Goal: Task Accomplishment & Management: Manage account settings

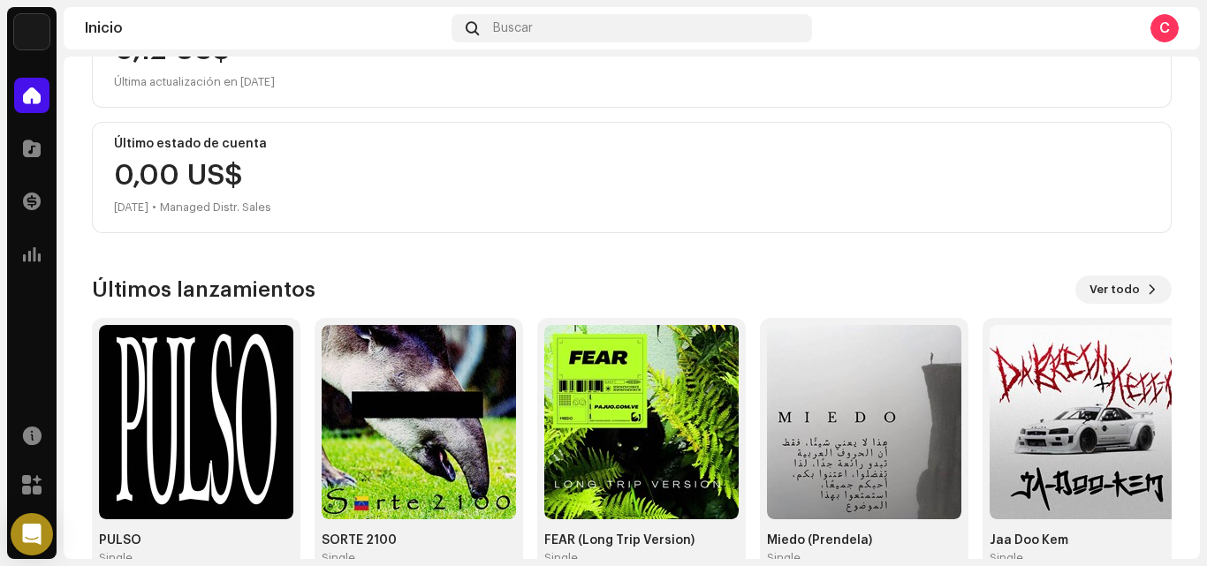
scroll to position [307, 0]
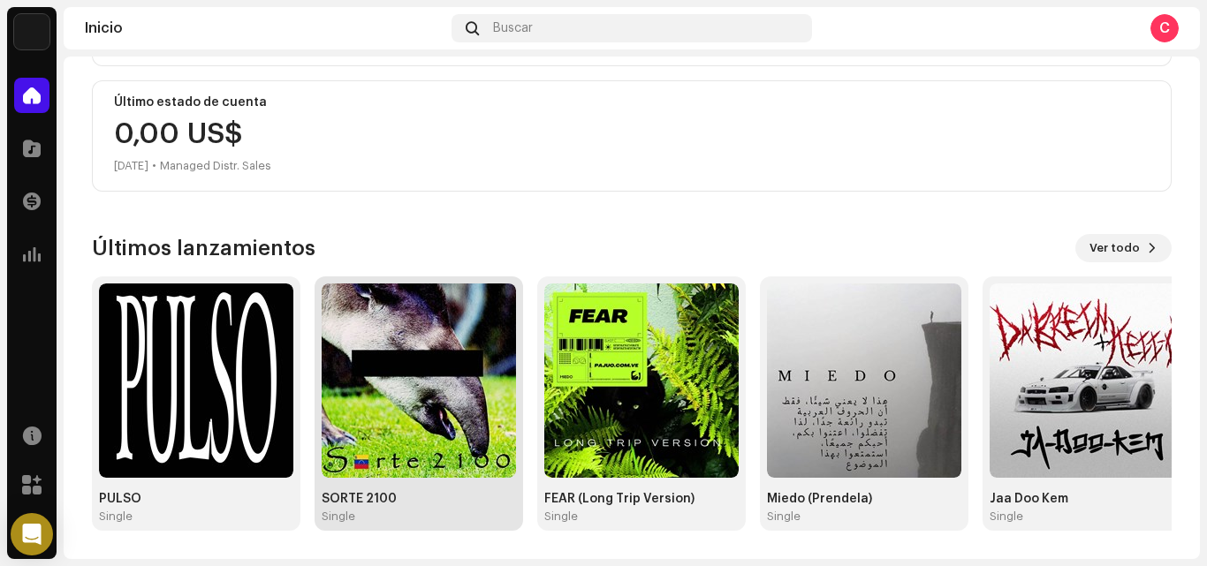
click at [451, 408] on img at bounding box center [419, 381] width 194 height 194
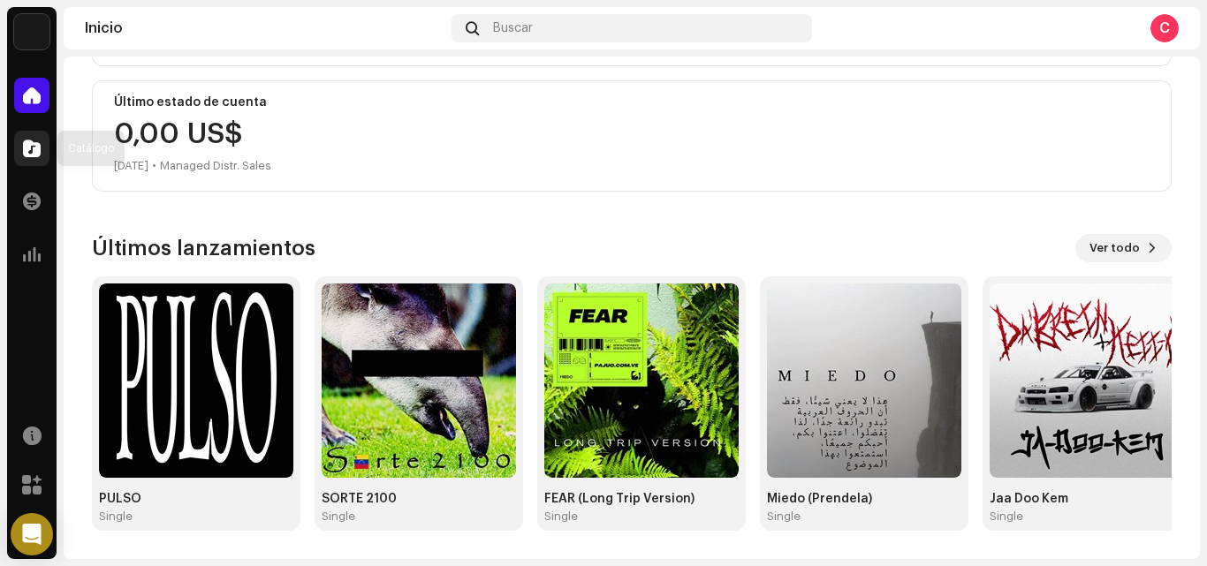
click at [22, 147] on div at bounding box center [31, 148] width 35 height 35
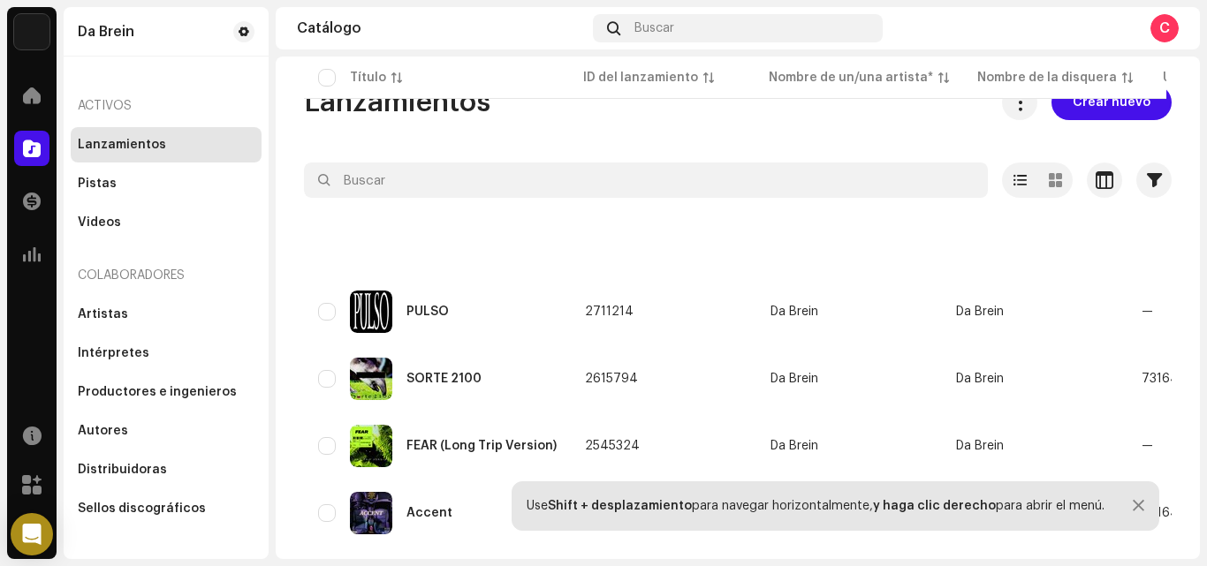
click at [1138, 504] on div at bounding box center [1137, 506] width 11 height 14
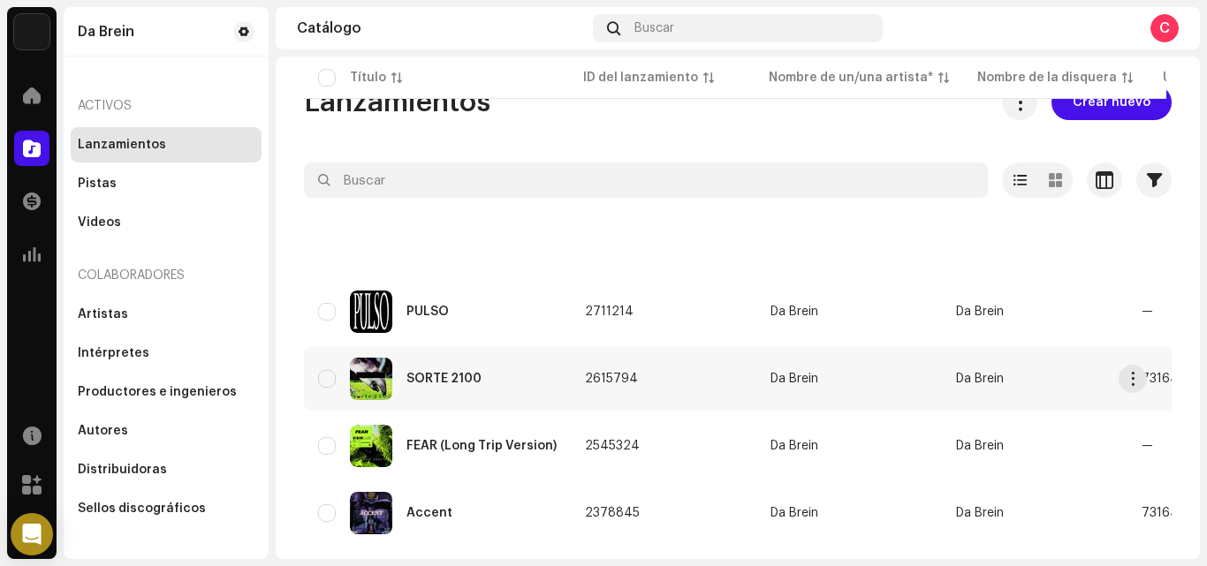
click at [329, 370] on input "checkbox" at bounding box center [327, 379] width 18 height 18
checkbox input "true"
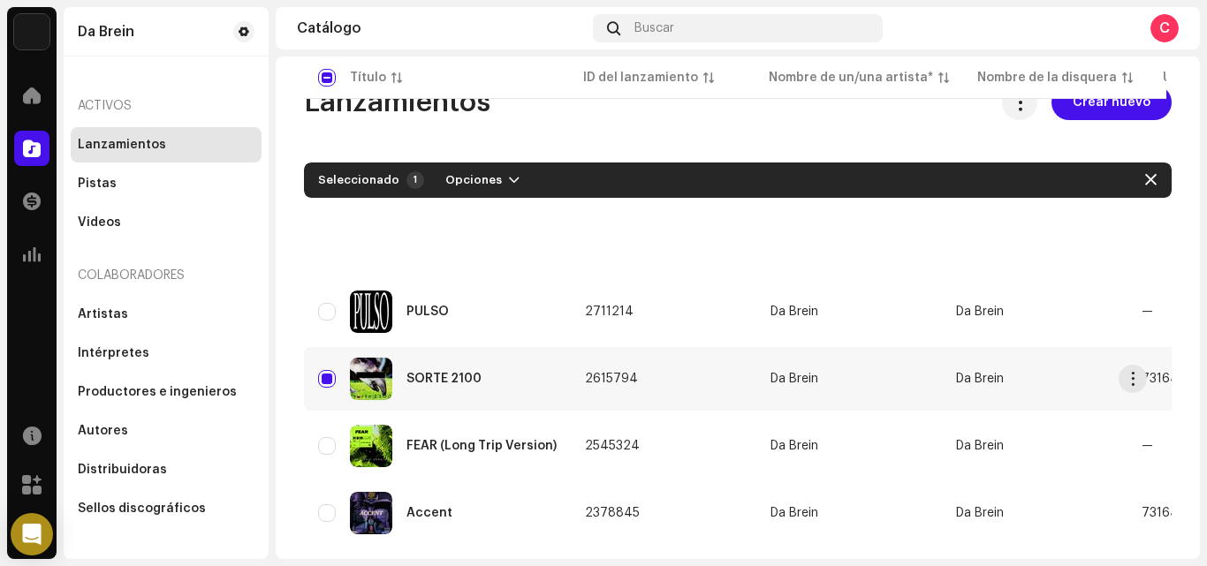
scroll to position [240, 0]
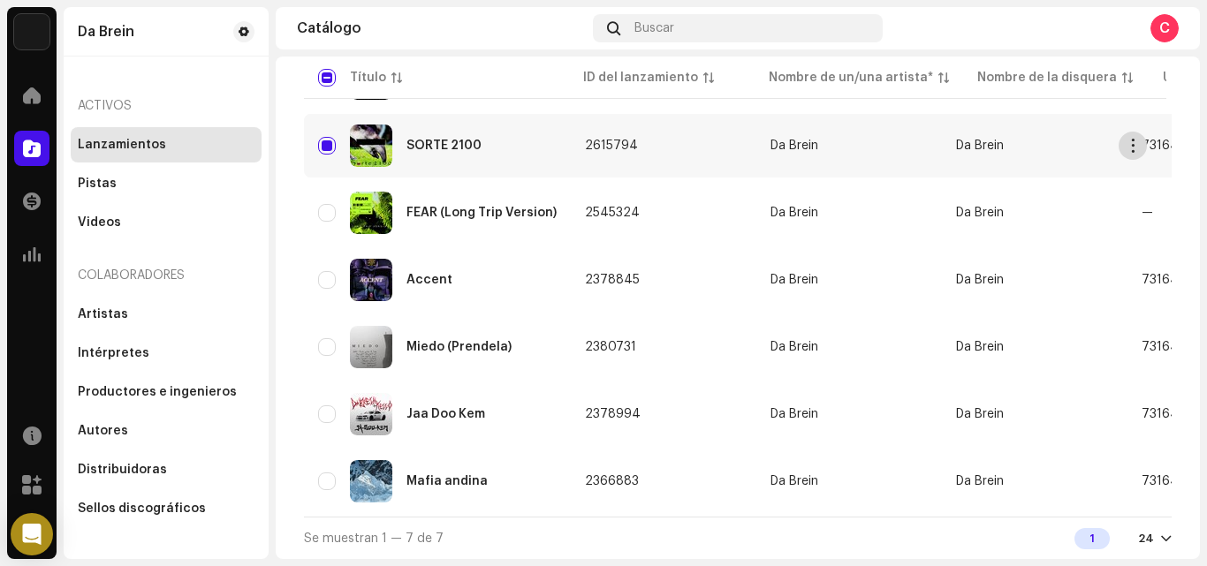
click at [1137, 148] on button "button" at bounding box center [1132, 146] width 28 height 28
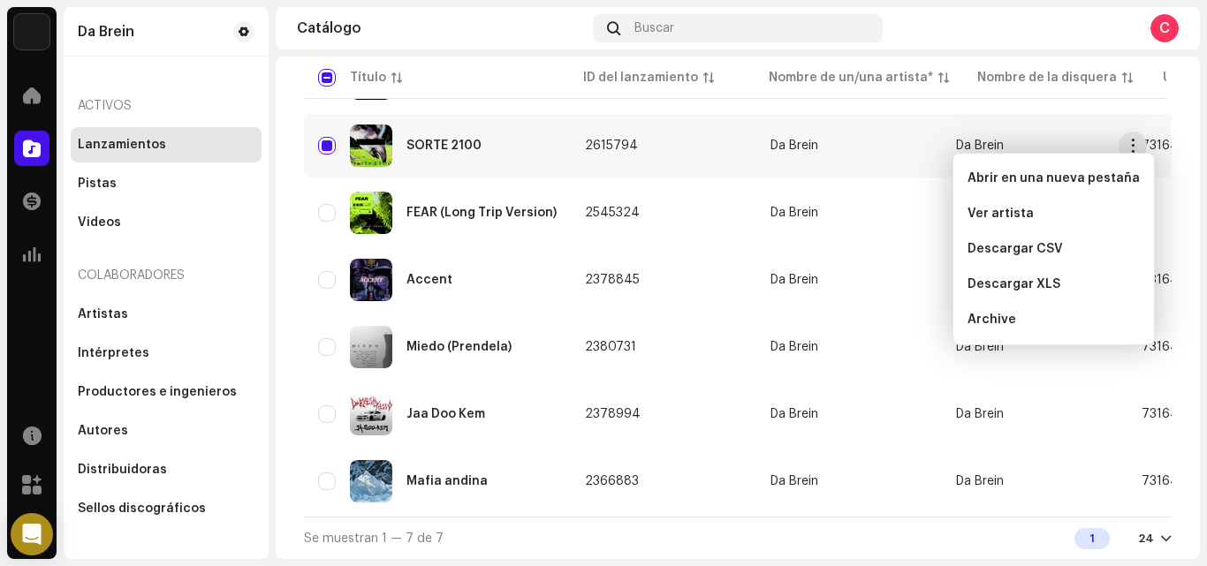
click at [1206, 315] on div "Da Brein Inicio Catálogo Transacciones Estadísticas Recursos [PERSON_NAME] Da B…" at bounding box center [603, 283] width 1207 height 566
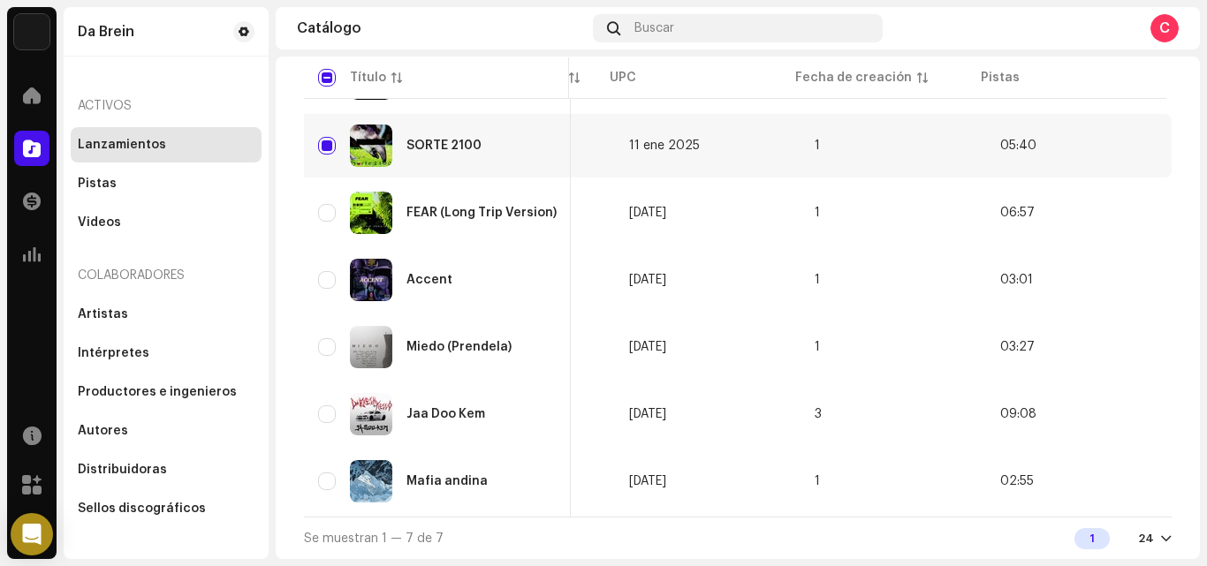
scroll to position [0, 707]
click at [752, 140] on td "11 ene 2025" at bounding box center [707, 146] width 185 height 64
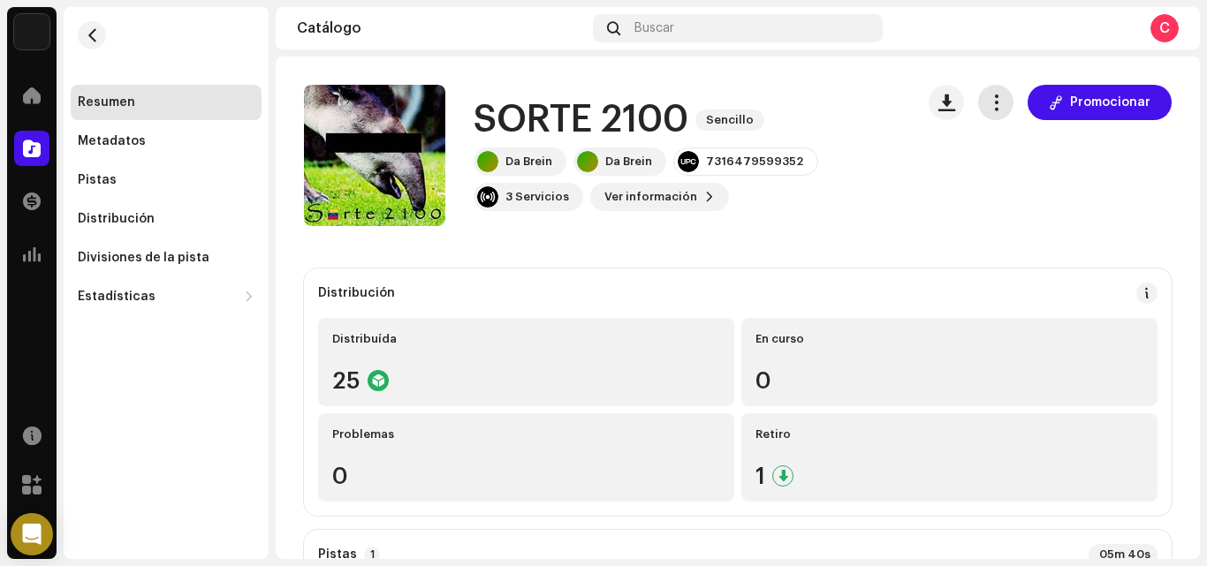
click at [988, 99] on span "button" at bounding box center [996, 102] width 17 height 14
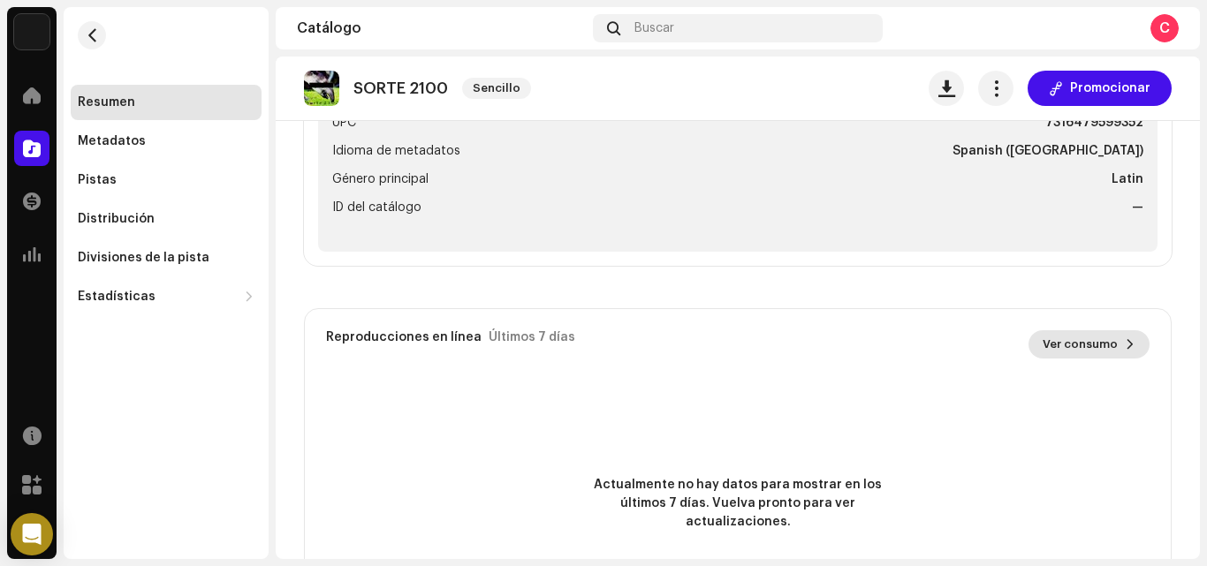
scroll to position [769, 0]
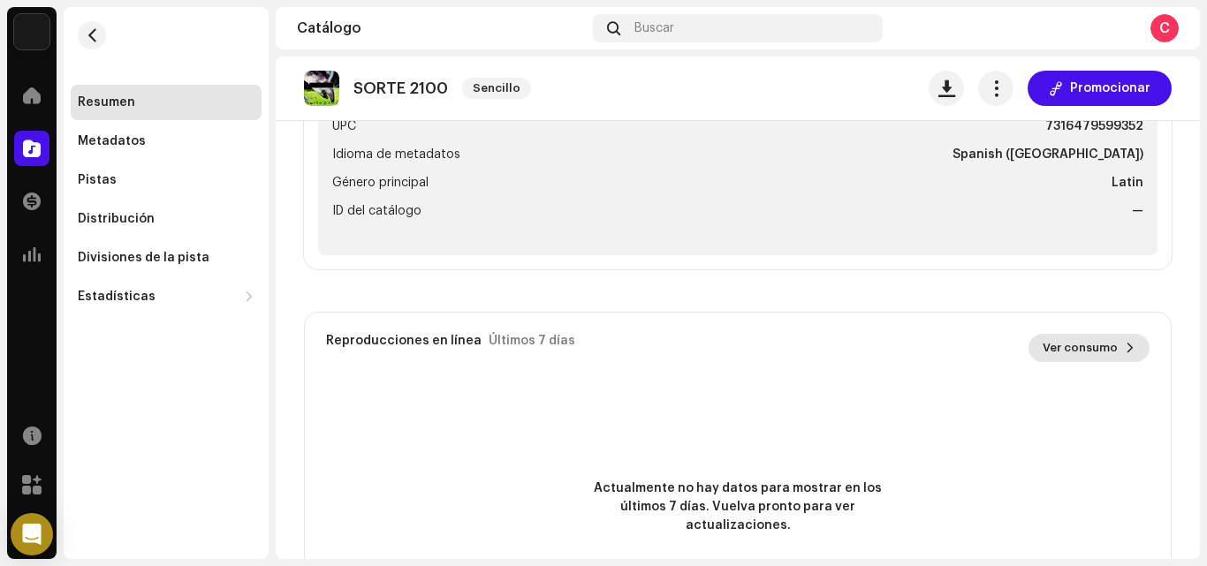
click at [1088, 342] on span "Ver consumo" at bounding box center [1079, 347] width 75 height 35
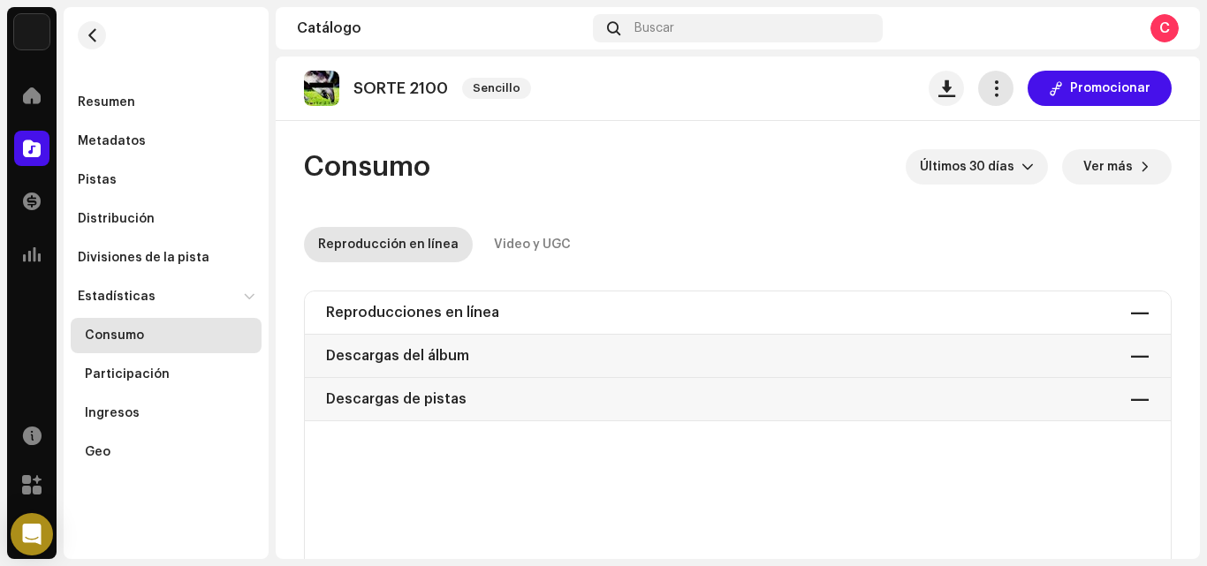
click at [988, 90] on span "button" at bounding box center [996, 88] width 17 height 14
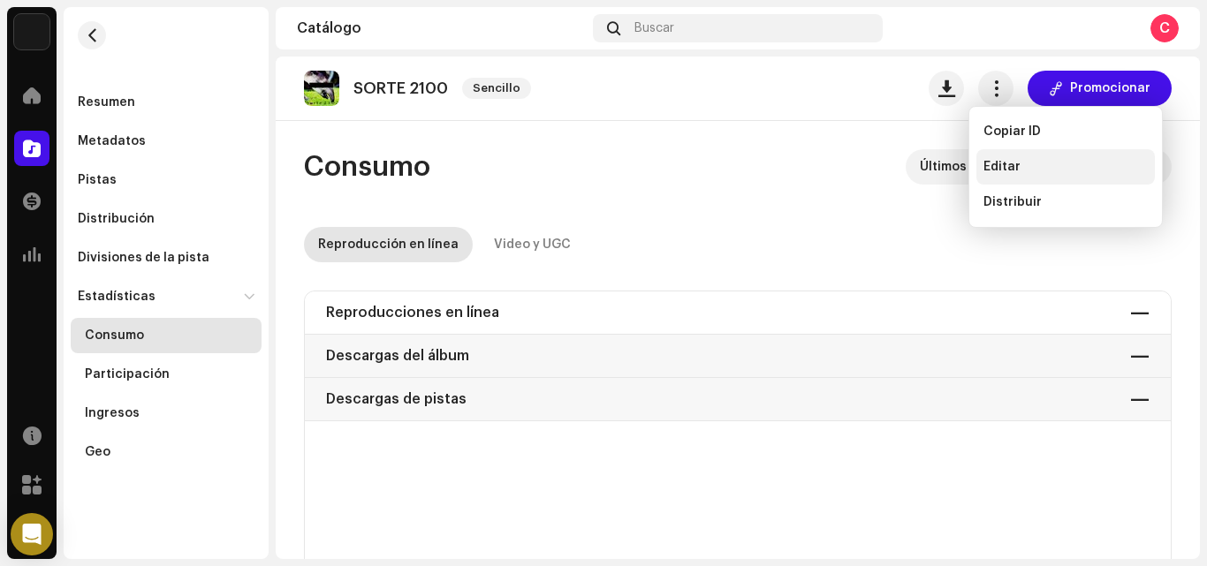
click at [1030, 172] on div "Editar" at bounding box center [1065, 167] width 164 height 14
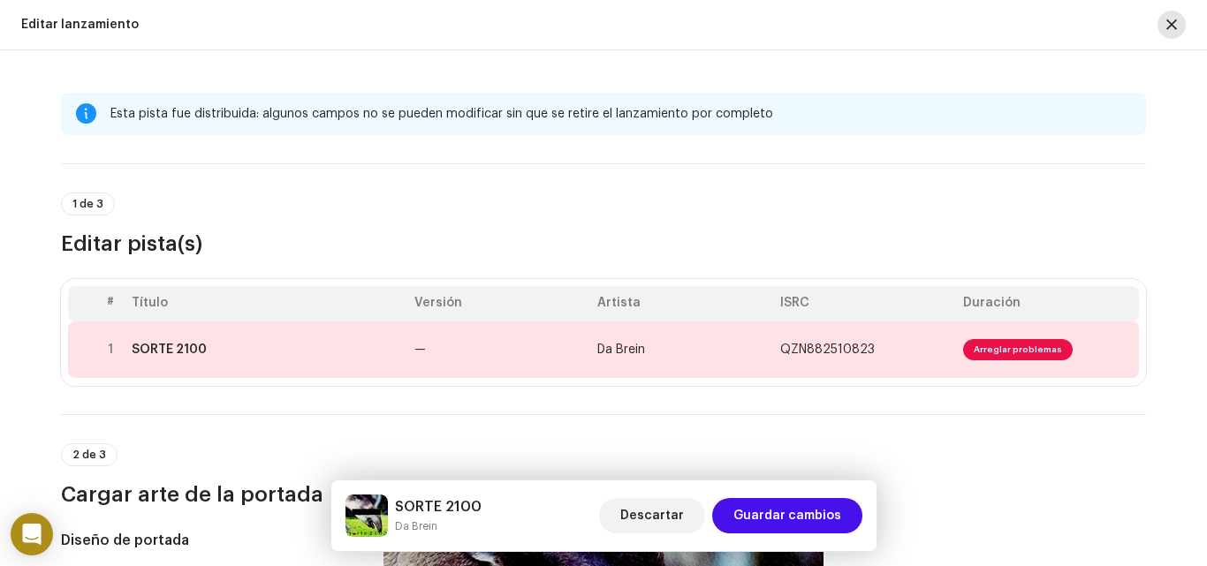
click at [1170, 24] on span "button" at bounding box center [1171, 25] width 11 height 14
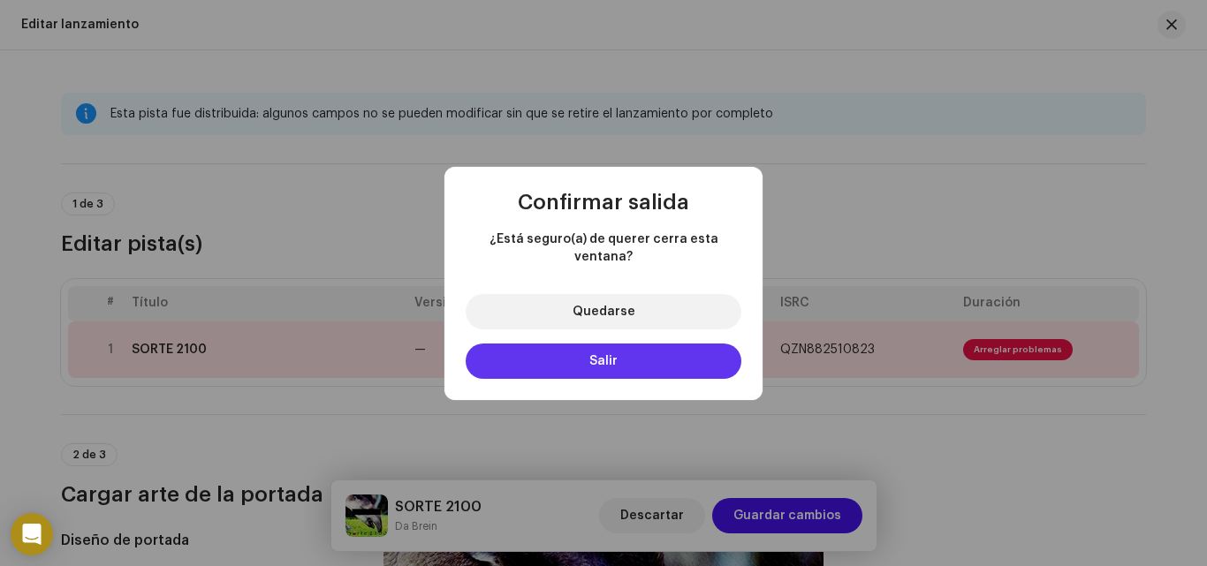
click at [615, 361] on button "Salir" at bounding box center [604, 361] width 276 height 35
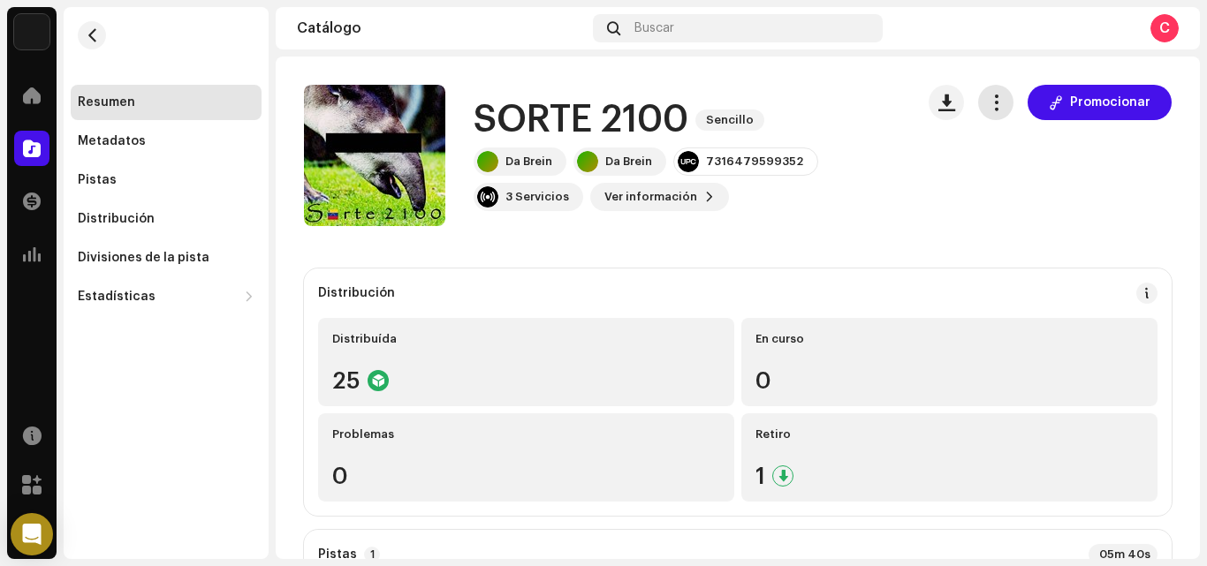
click at [990, 107] on span "button" at bounding box center [996, 102] width 17 height 14
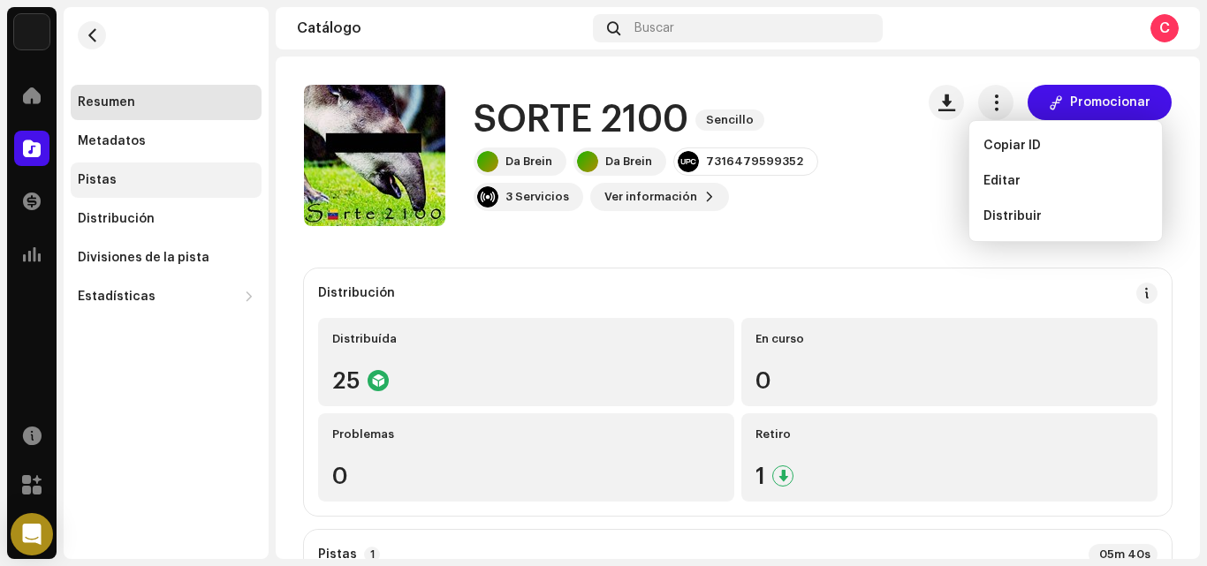
click at [123, 179] on div "Pistas" at bounding box center [166, 180] width 177 height 14
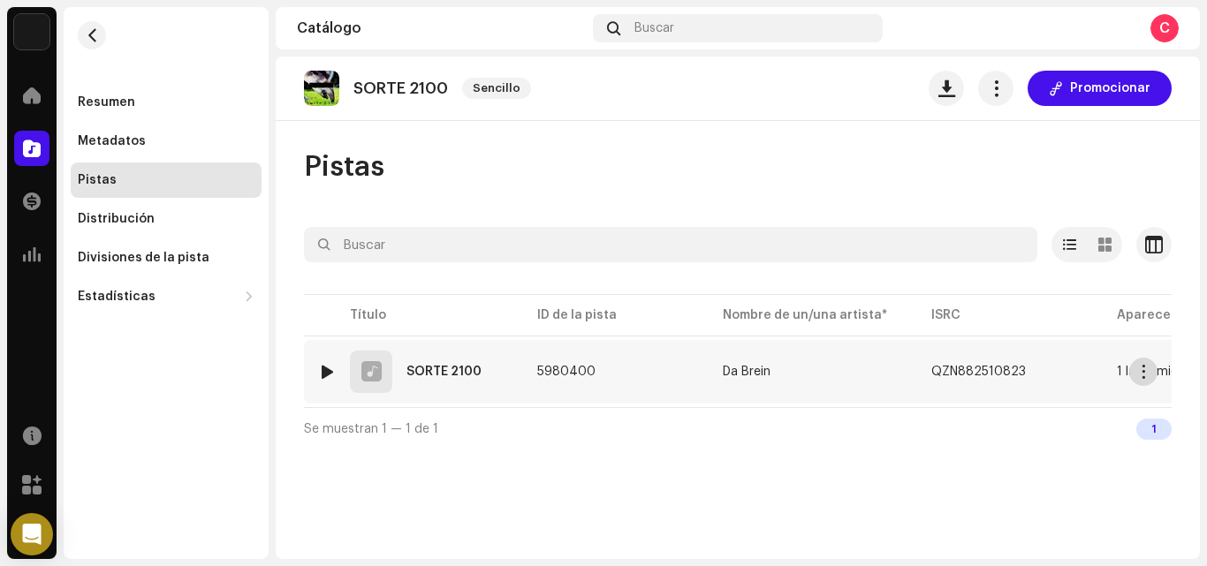
click at [1151, 370] on button "button" at bounding box center [1143, 372] width 28 height 28
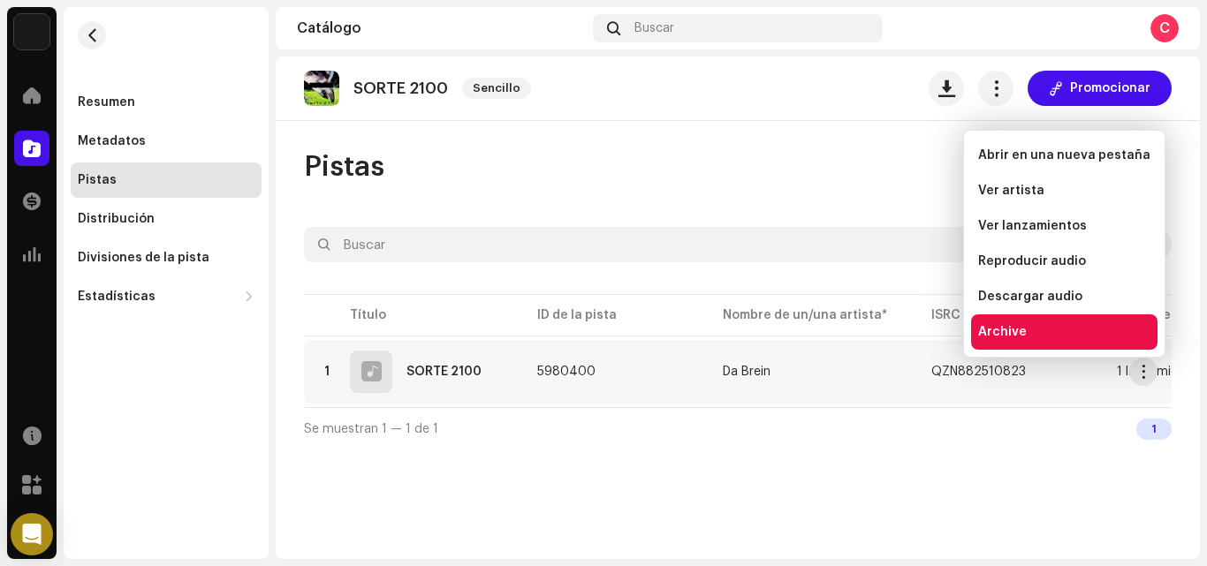
click at [1094, 333] on div "Archive" at bounding box center [1064, 332] width 172 height 14
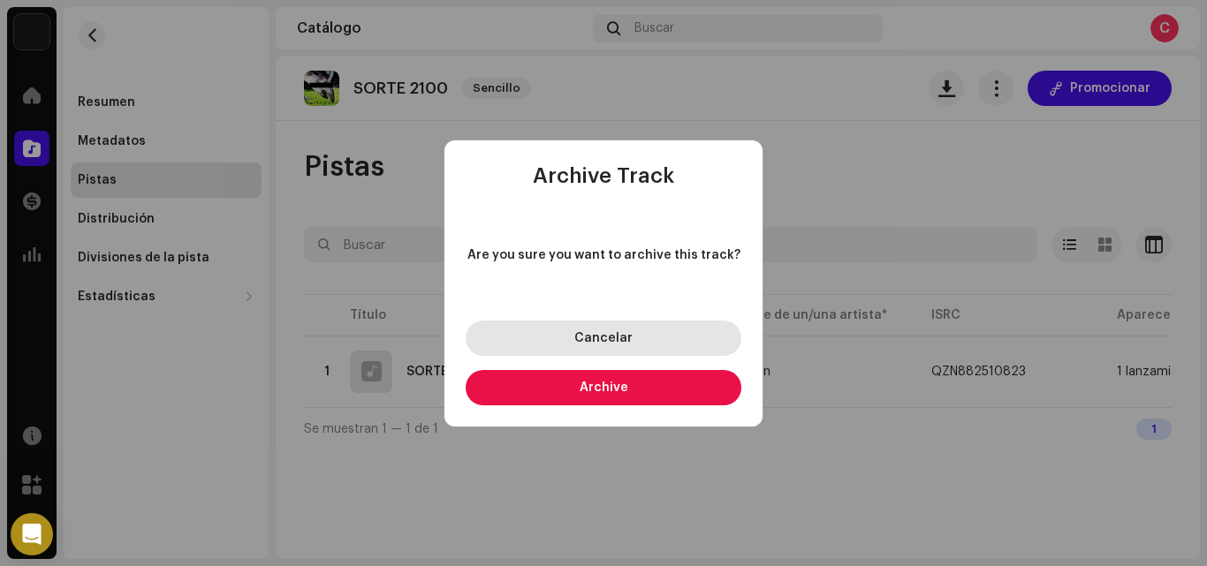
click at [617, 336] on span "Cancelar" at bounding box center [603, 338] width 58 height 12
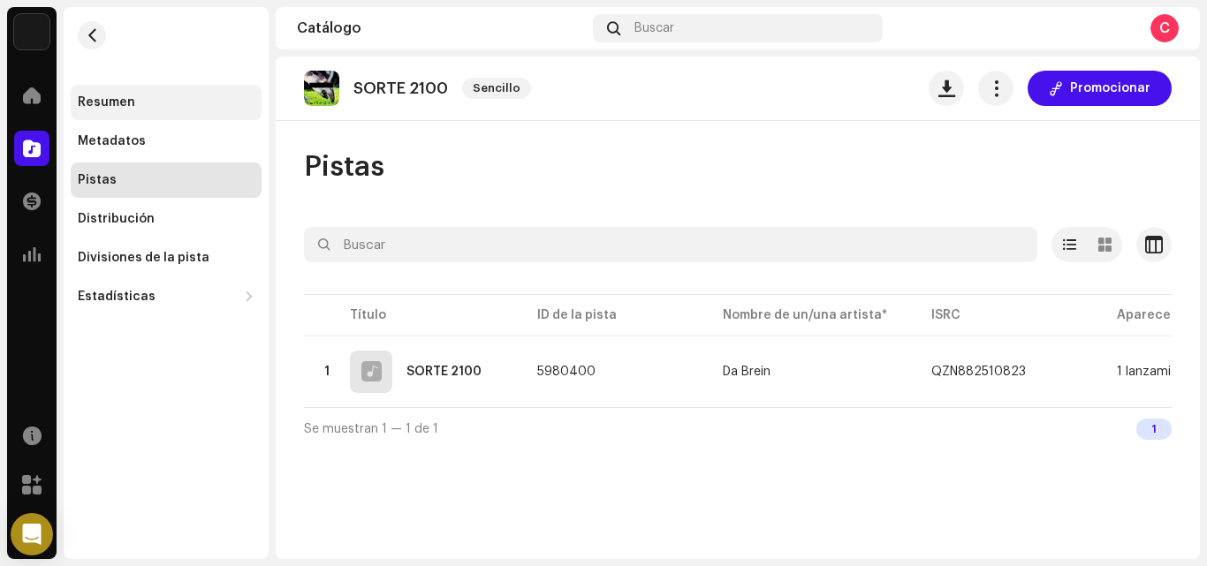
click at [116, 96] on div "Resumen" at bounding box center [106, 102] width 57 height 14
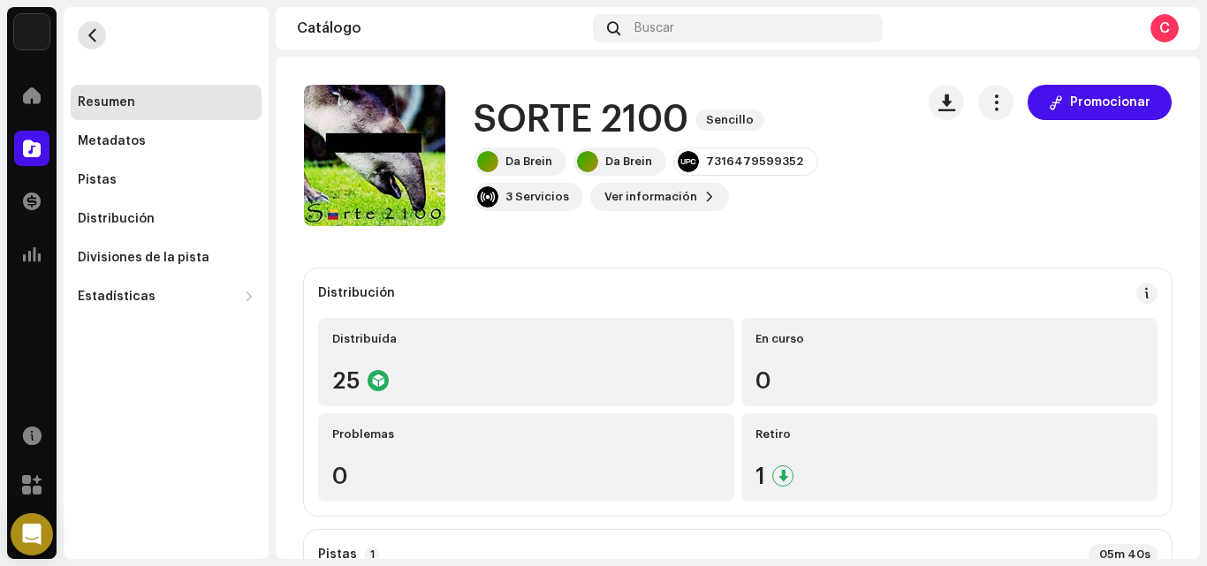
click at [87, 41] on span "button" at bounding box center [92, 35] width 13 height 14
click at [41, 102] on div at bounding box center [31, 95] width 35 height 35
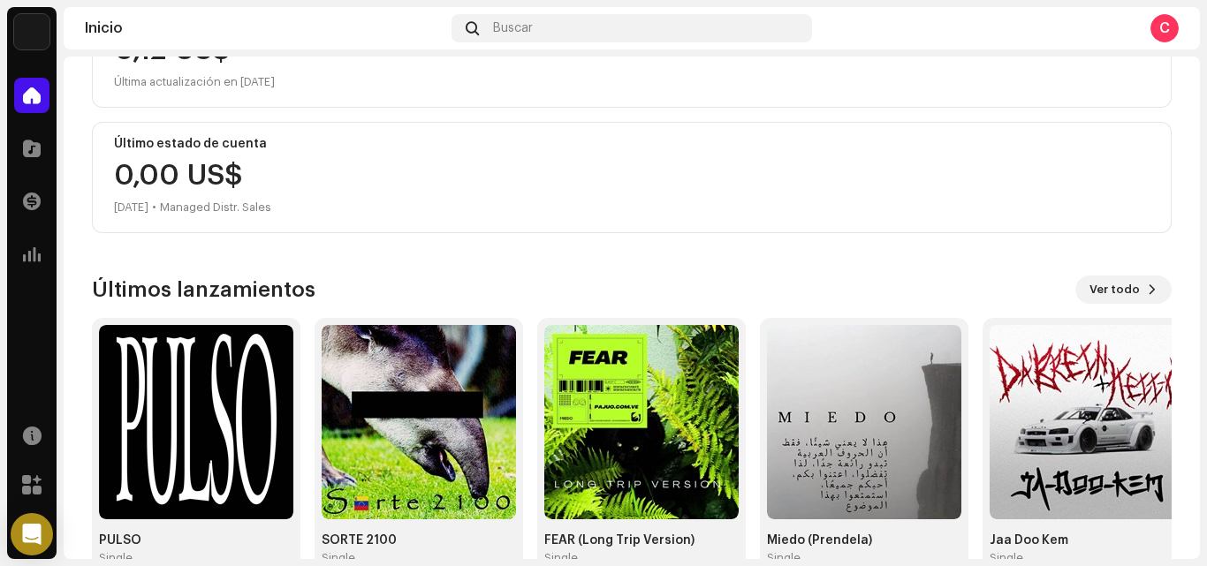
scroll to position [307, 0]
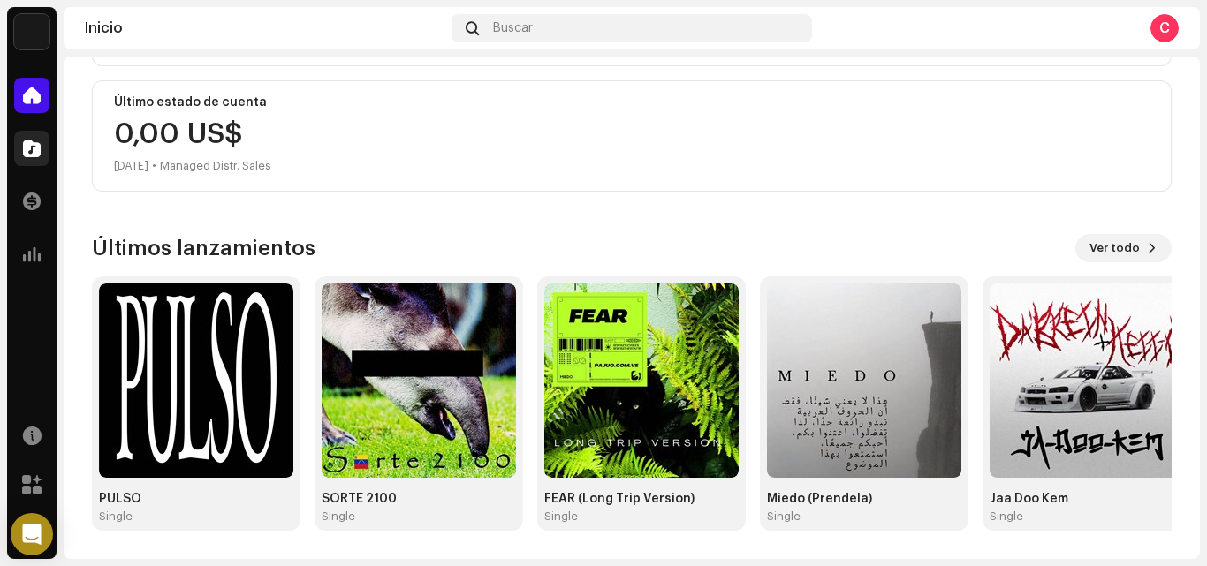
click at [27, 145] on span at bounding box center [32, 148] width 18 height 14
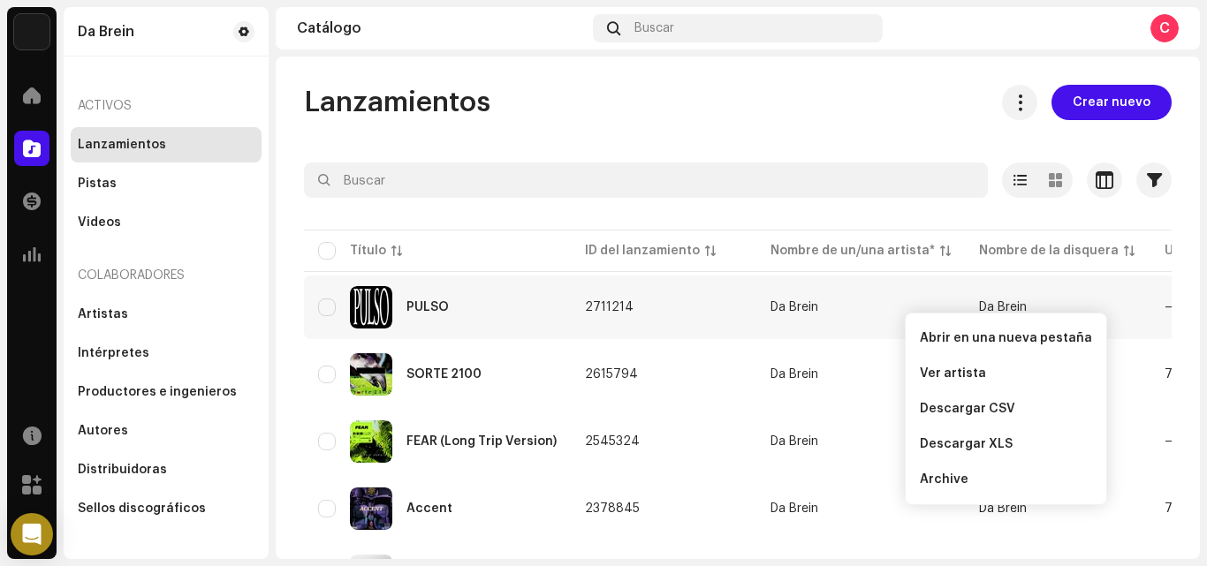
click at [1128, 283] on td "Da Brein" at bounding box center [1057, 308] width 185 height 64
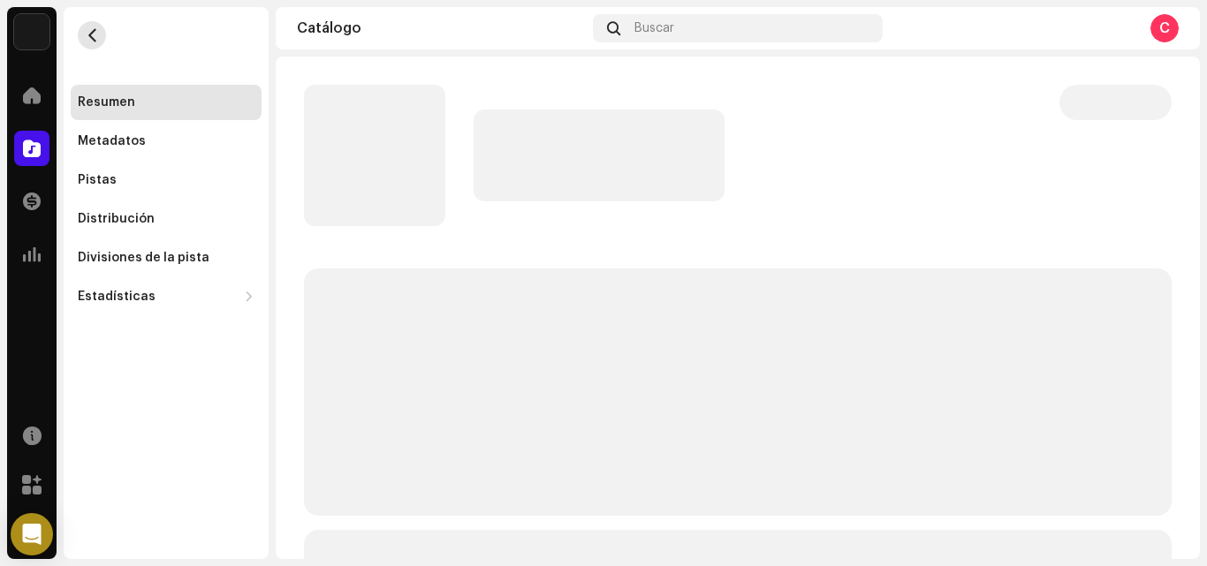
click at [87, 28] on button "button" at bounding box center [92, 35] width 28 height 28
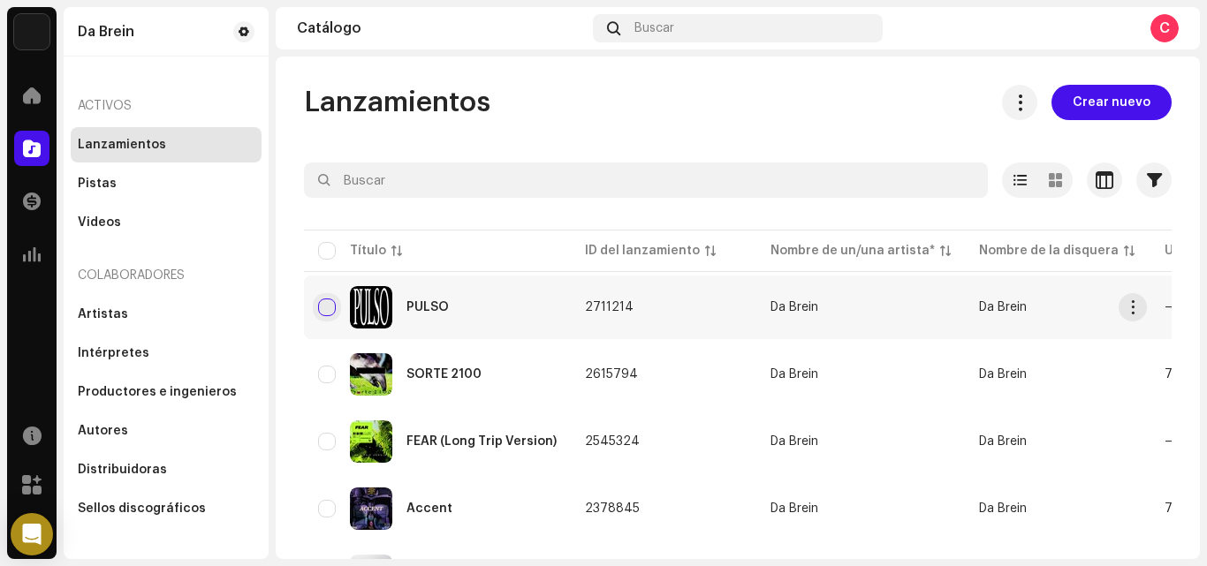
click at [329, 308] on input "checkbox" at bounding box center [327, 308] width 18 height 18
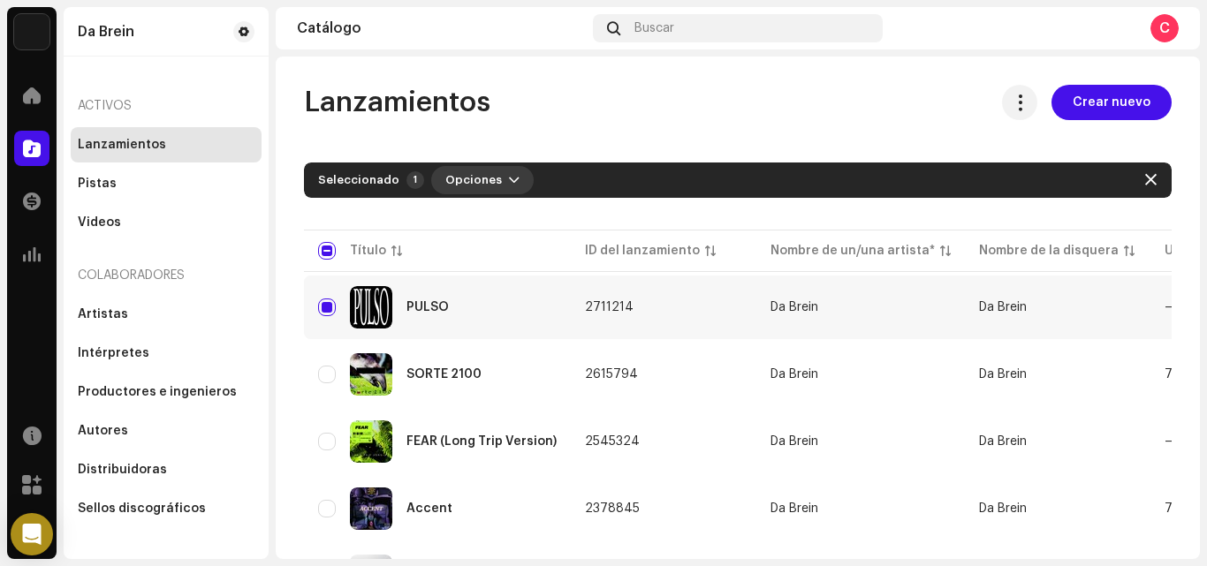
click at [480, 189] on span "Opciones" at bounding box center [473, 180] width 57 height 35
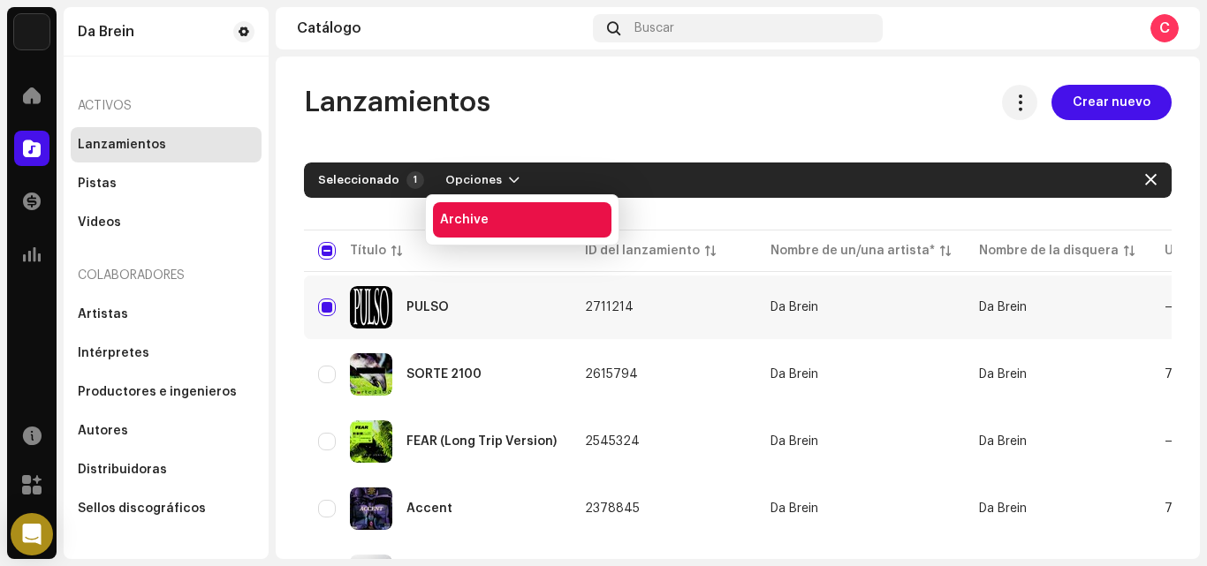
click at [496, 218] on div "Archive" at bounding box center [522, 220] width 164 height 14
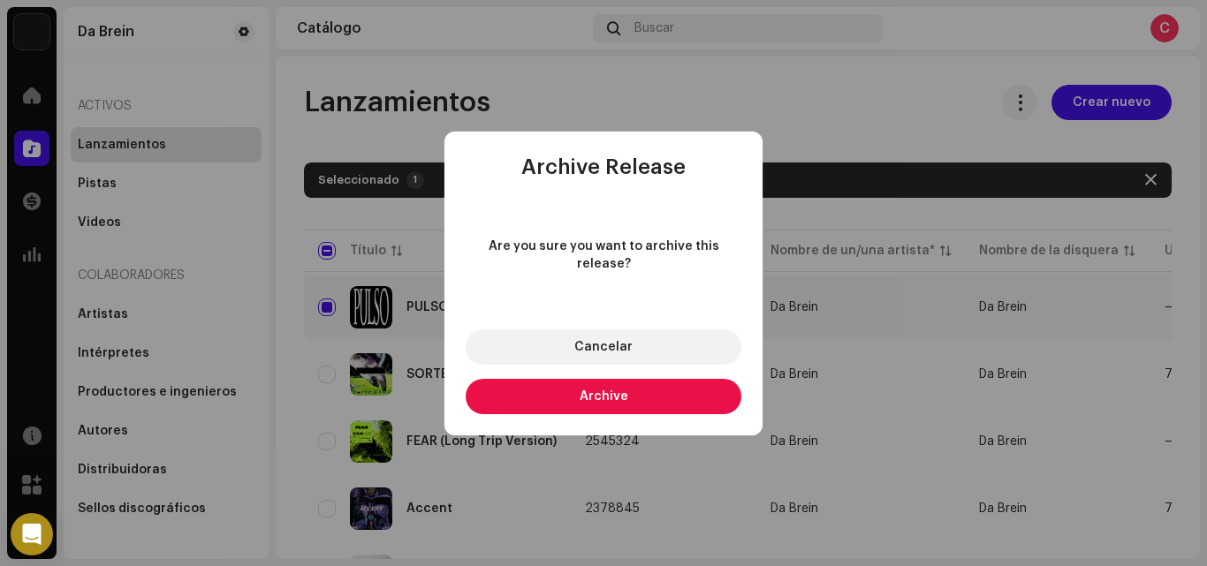
click at [620, 390] on span "Archive" at bounding box center [603, 396] width 49 height 12
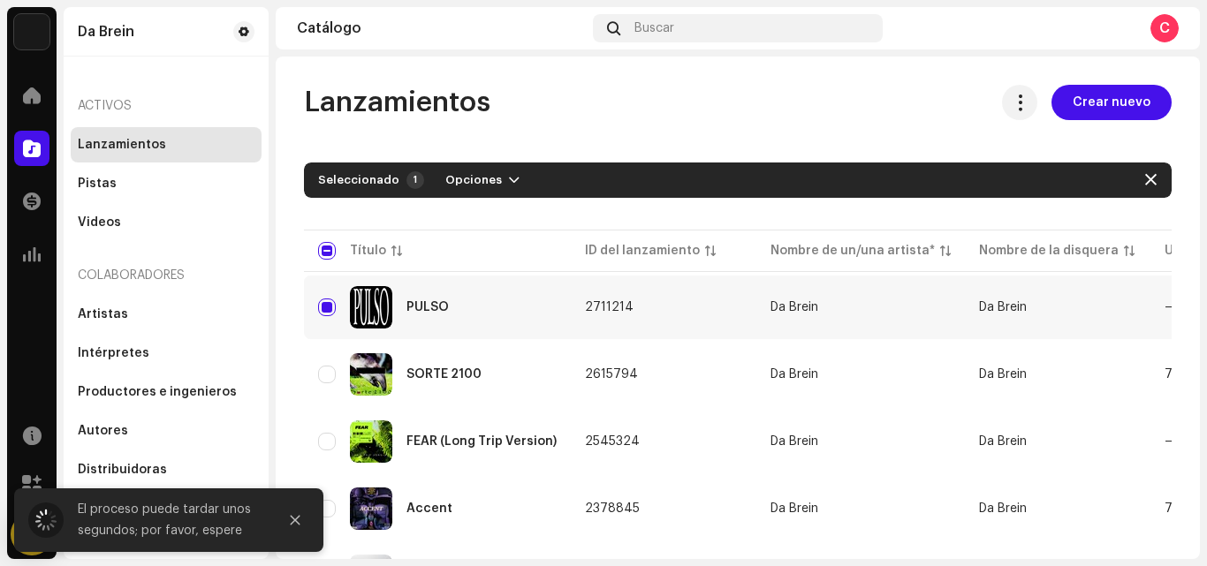
checkbox input "false"
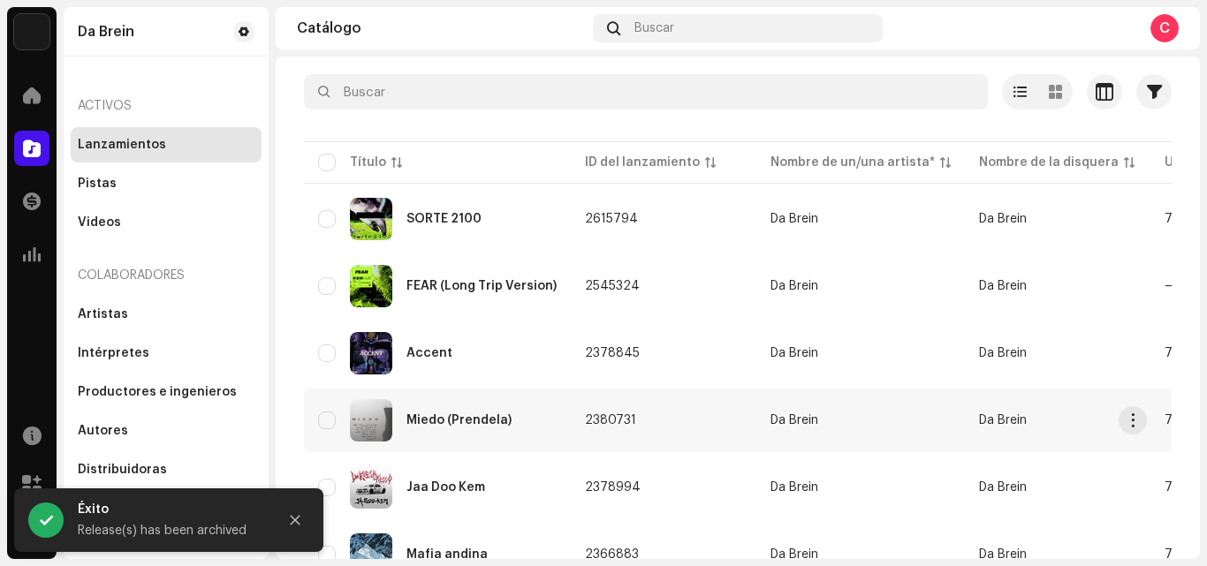
scroll to position [169, 0]
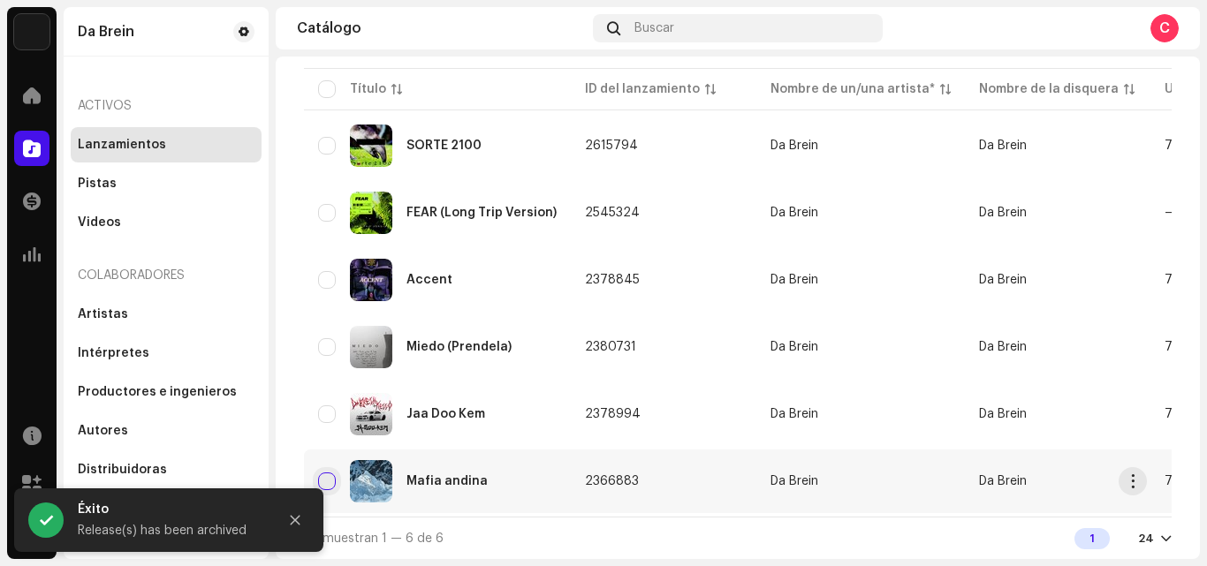
click at [333, 473] on input "checkbox" at bounding box center [327, 482] width 18 height 18
checkbox input "true"
click at [329, 411] on input "Row Unselected" at bounding box center [327, 414] width 18 height 18
checkbox input "true"
click at [328, 347] on input "Row Unselected" at bounding box center [327, 347] width 18 height 18
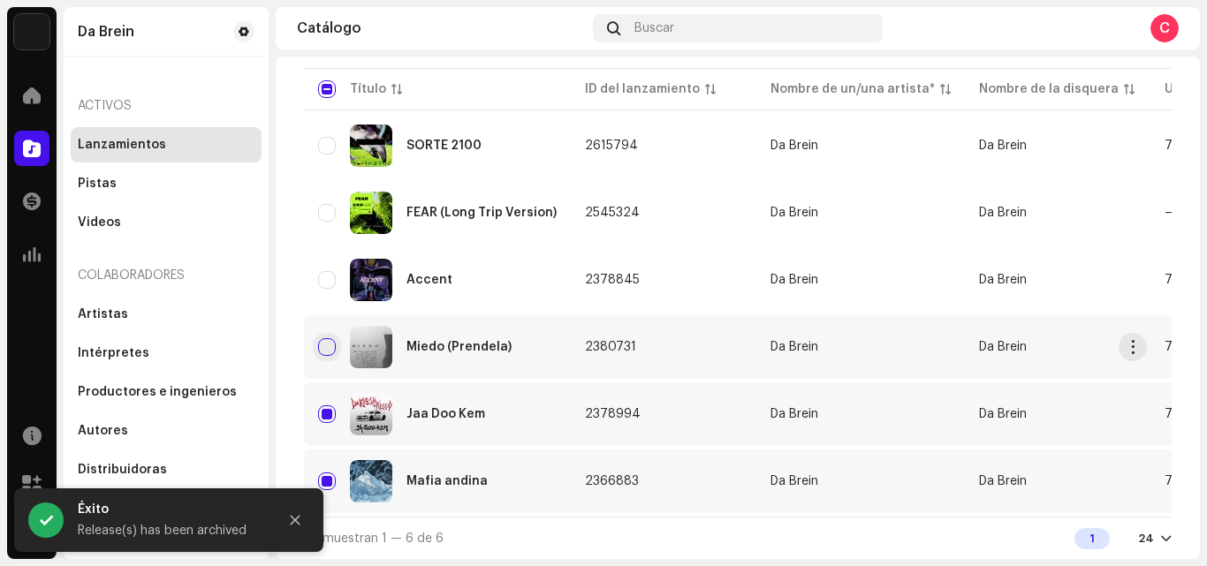
checkbox input "true"
click at [335, 271] on input "Row Unselected" at bounding box center [327, 280] width 18 height 18
checkbox input "true"
click at [328, 216] on div "FEAR (Long Trip Version)" at bounding box center [437, 213] width 238 height 42
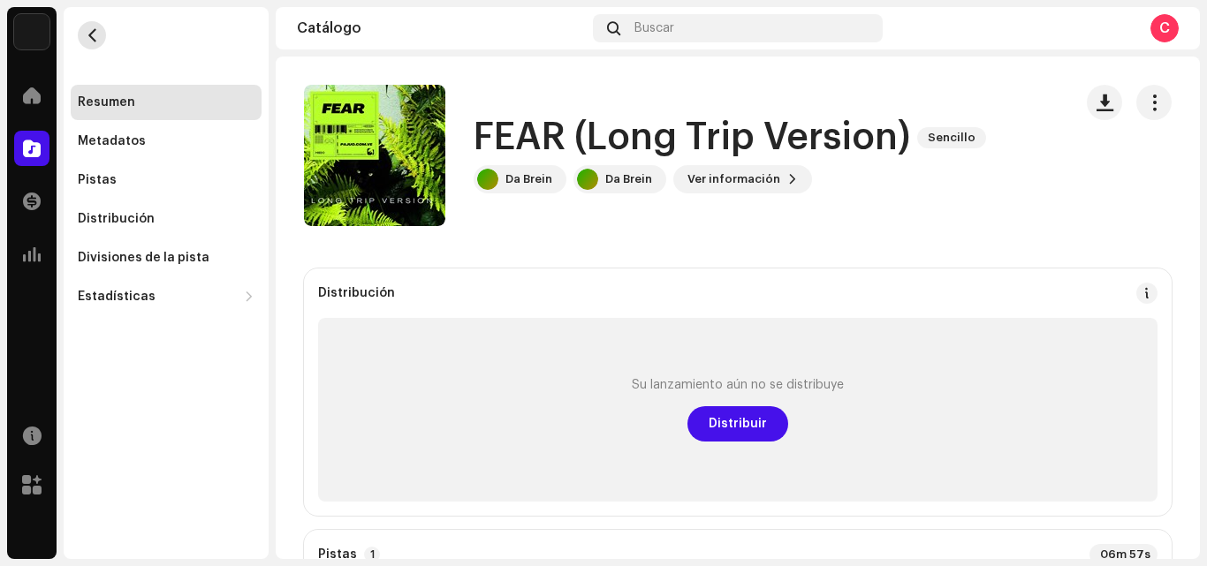
click at [100, 38] on button "button" at bounding box center [92, 35] width 28 height 28
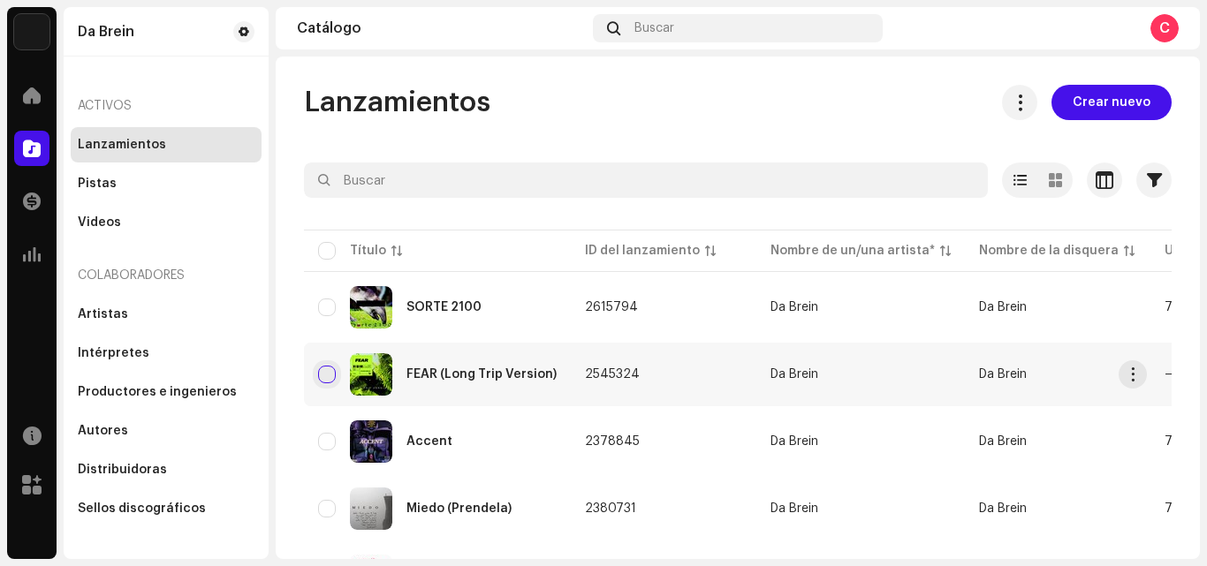
click at [330, 378] on input "checkbox" at bounding box center [327, 375] width 18 height 18
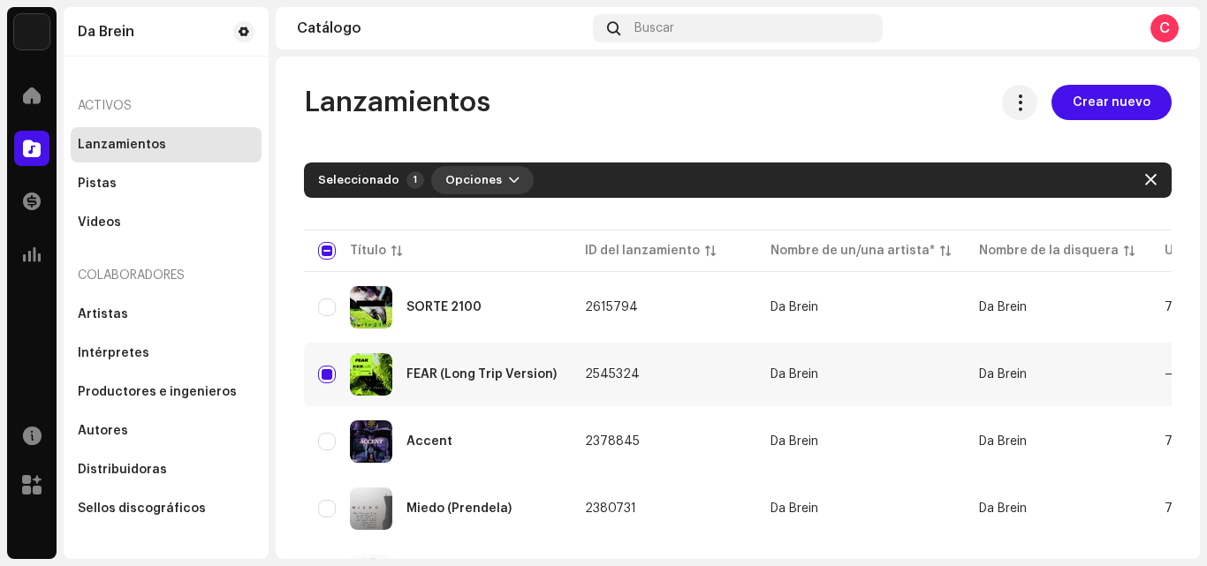
click at [481, 187] on span "Opciones" at bounding box center [473, 180] width 57 height 35
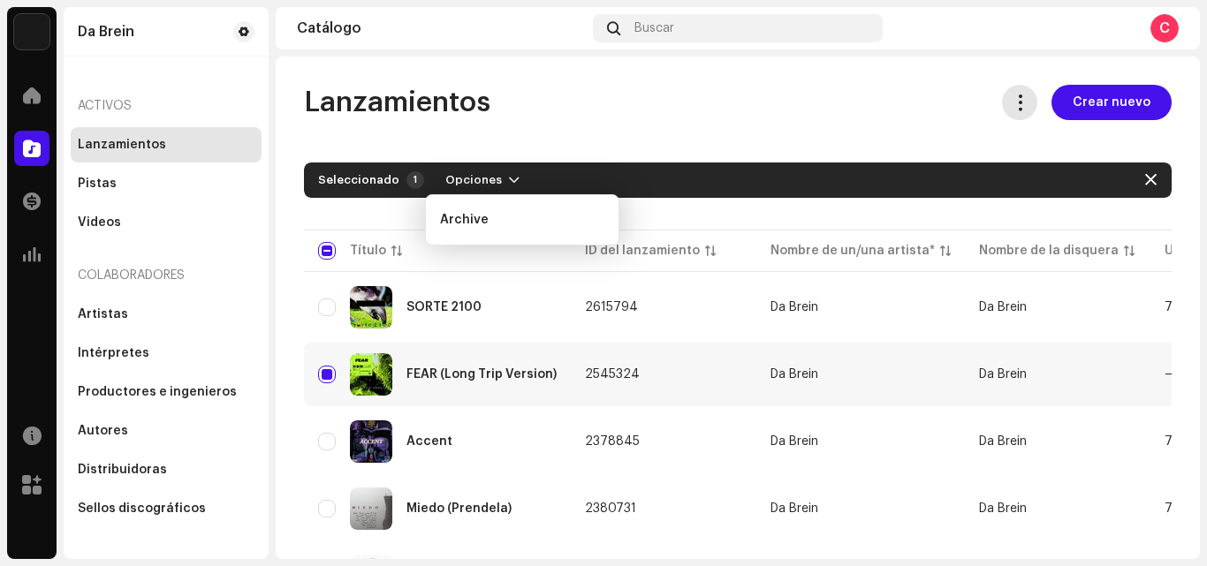
click at [1011, 106] on span at bounding box center [1019, 102] width 17 height 14
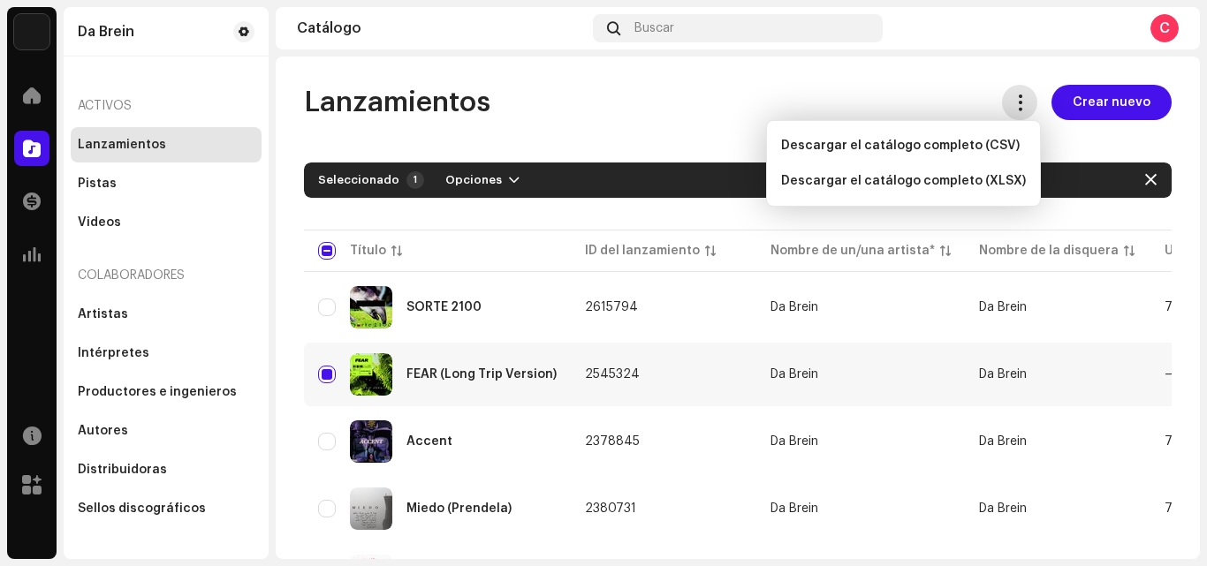
click at [1002, 93] on button at bounding box center [1019, 102] width 35 height 35
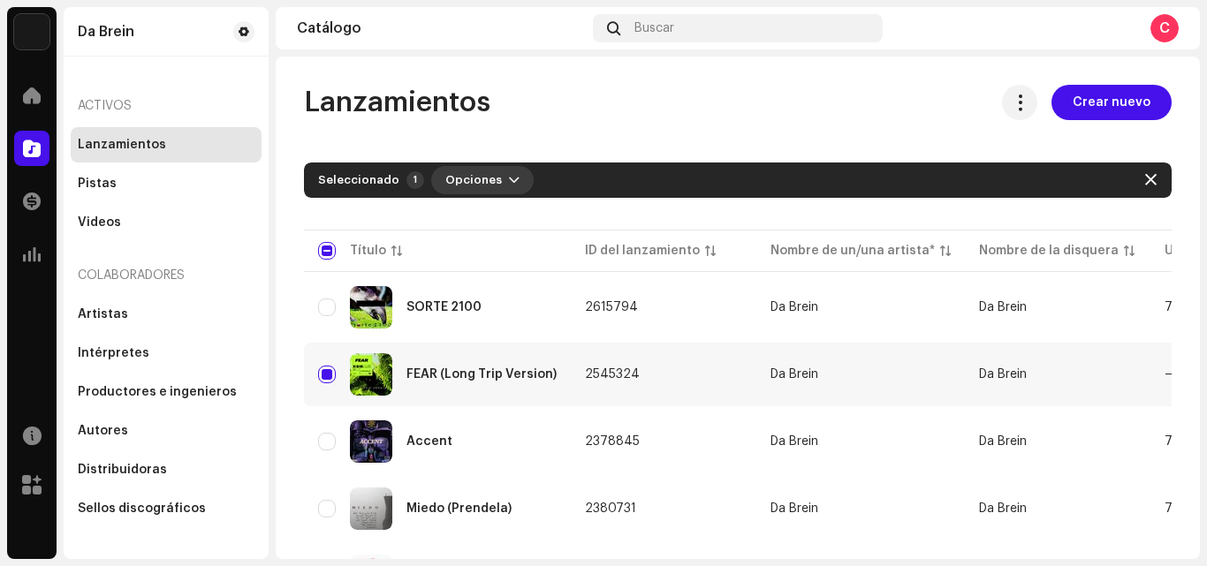
click at [465, 184] on span "Opciones" at bounding box center [473, 180] width 57 height 35
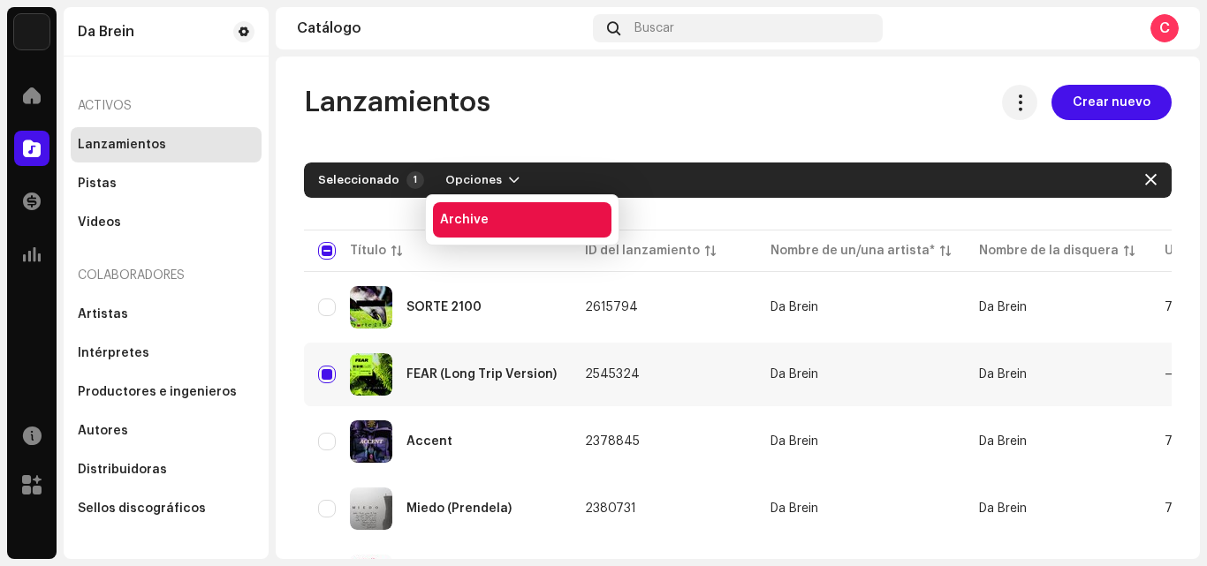
click at [480, 217] on span "Archive" at bounding box center [464, 220] width 49 height 14
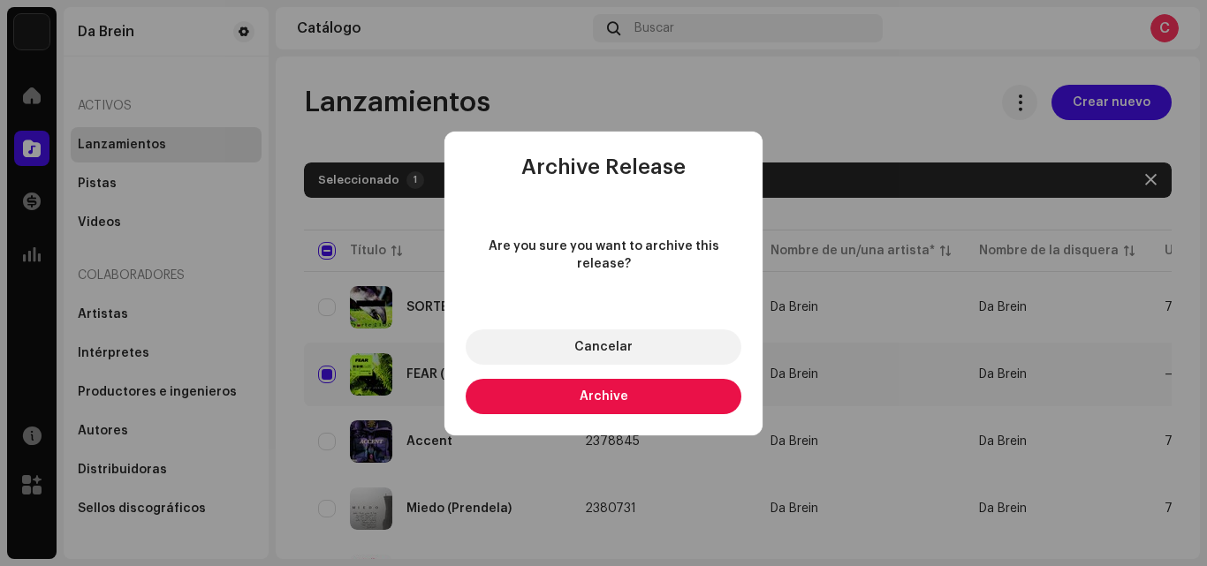
click at [605, 390] on span "Archive" at bounding box center [603, 396] width 49 height 12
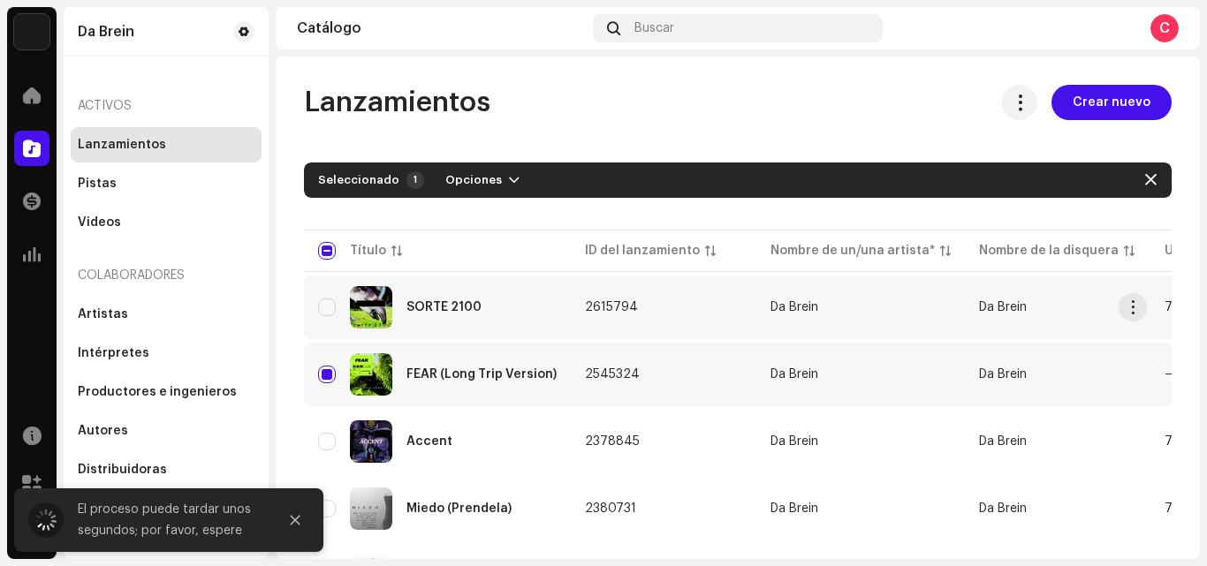
checkbox input "false"
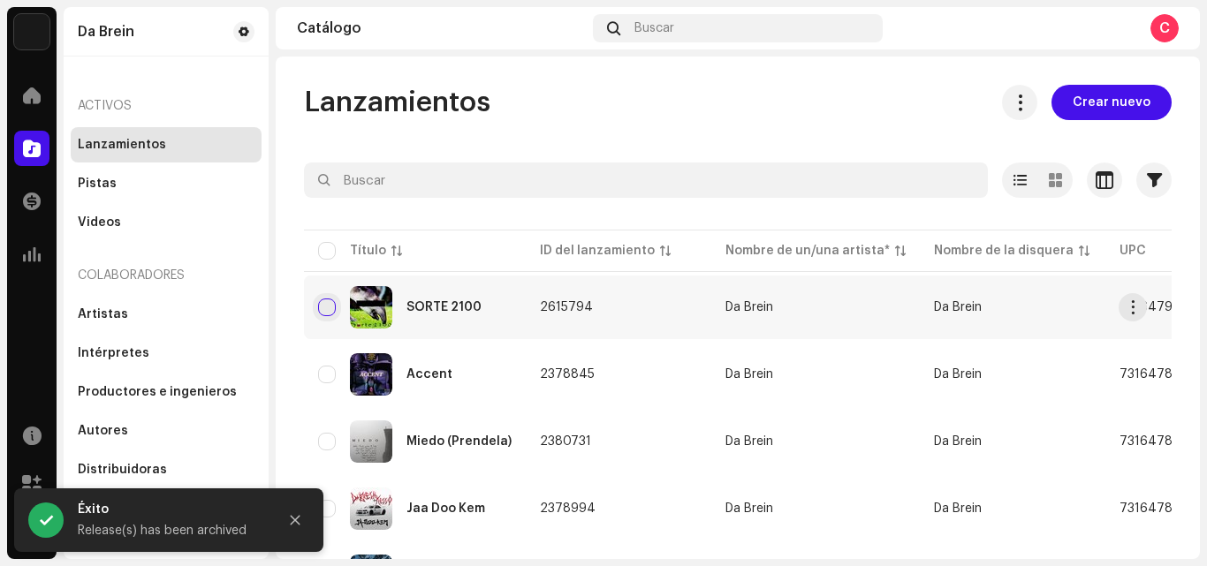
click at [331, 308] on input "checkbox" at bounding box center [327, 308] width 18 height 18
checkbox input "true"
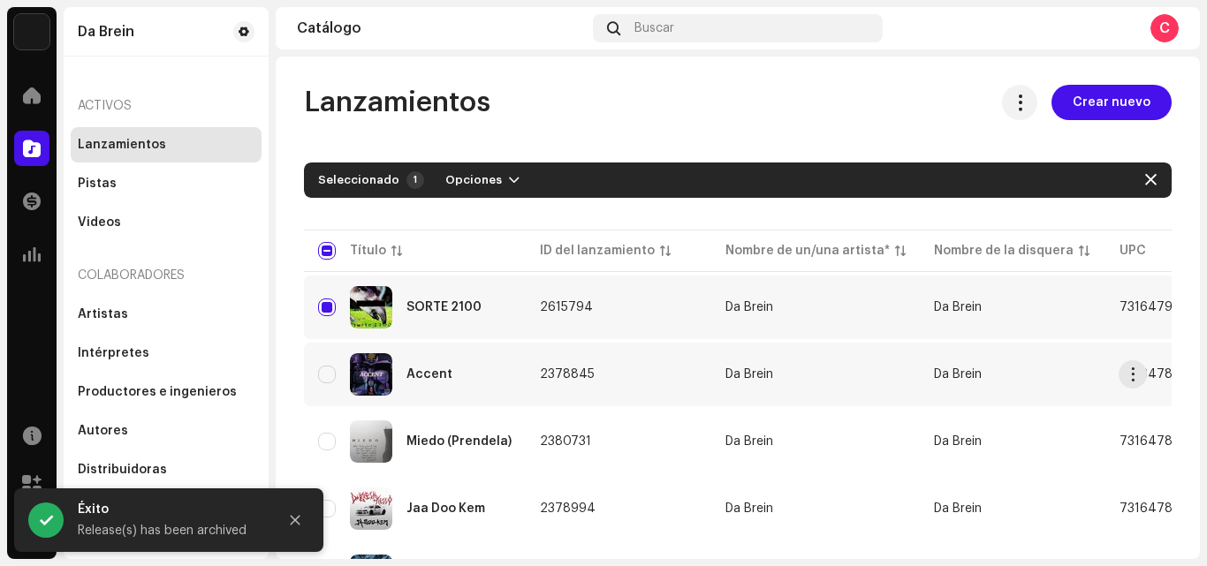
click at [332, 363] on div "Accent" at bounding box center [414, 374] width 193 height 42
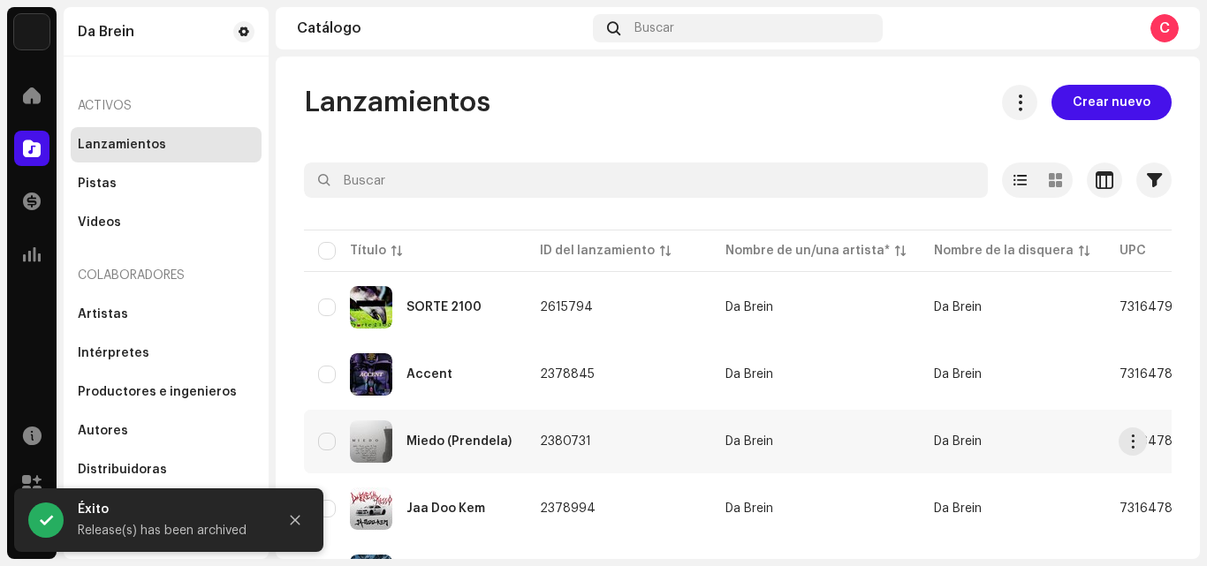
scroll to position [102, 0]
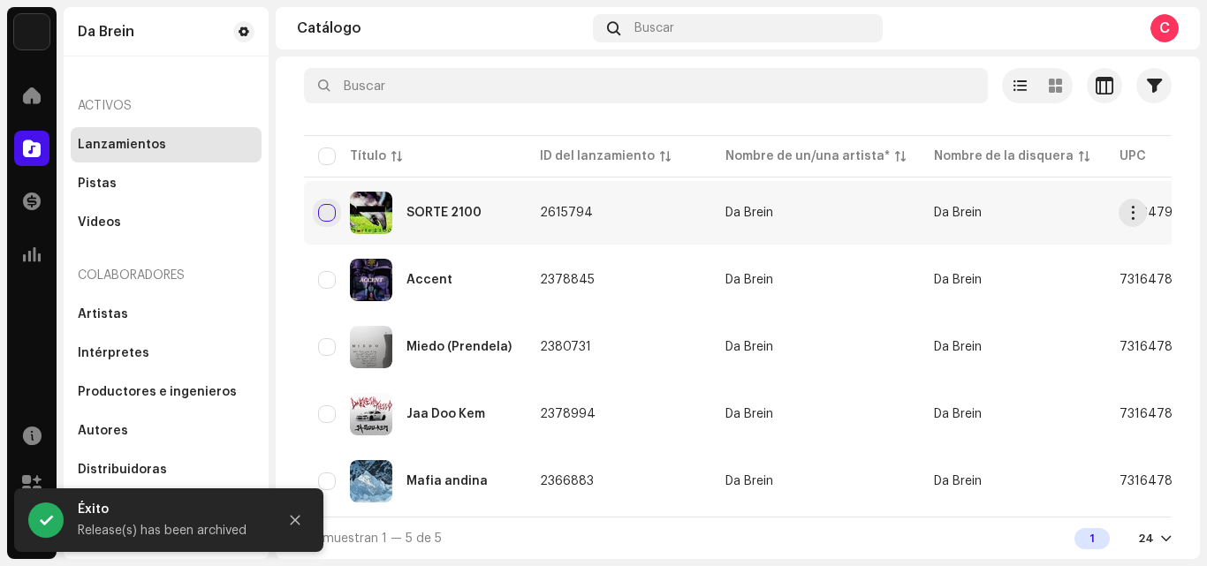
click at [329, 213] on input "checkbox" at bounding box center [327, 213] width 18 height 18
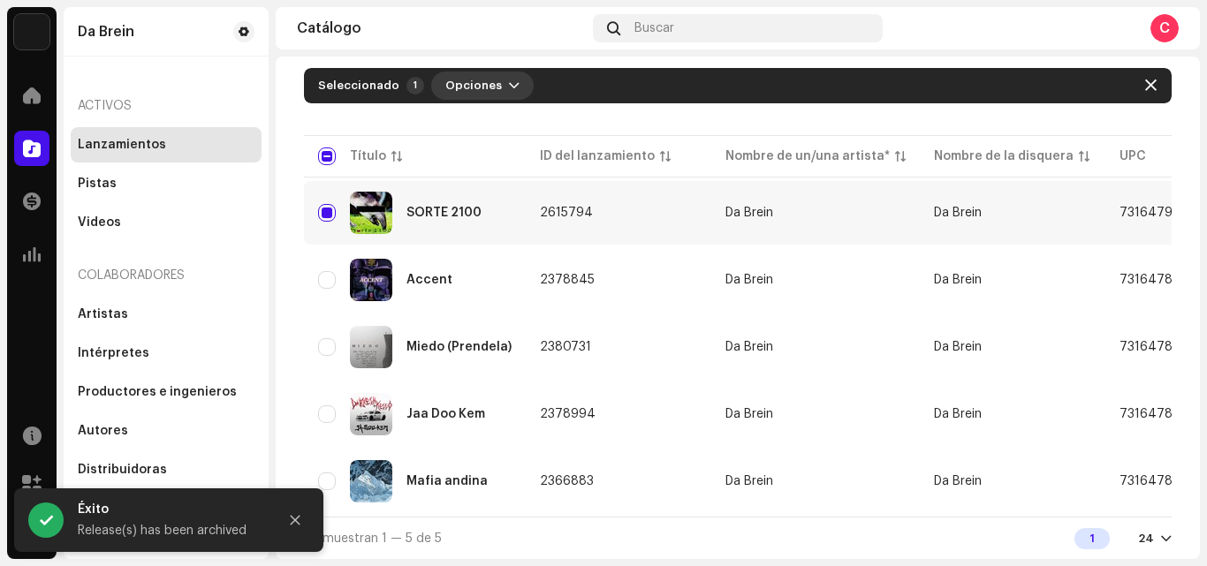
click at [493, 72] on button "Opciones" at bounding box center [482, 86] width 102 height 28
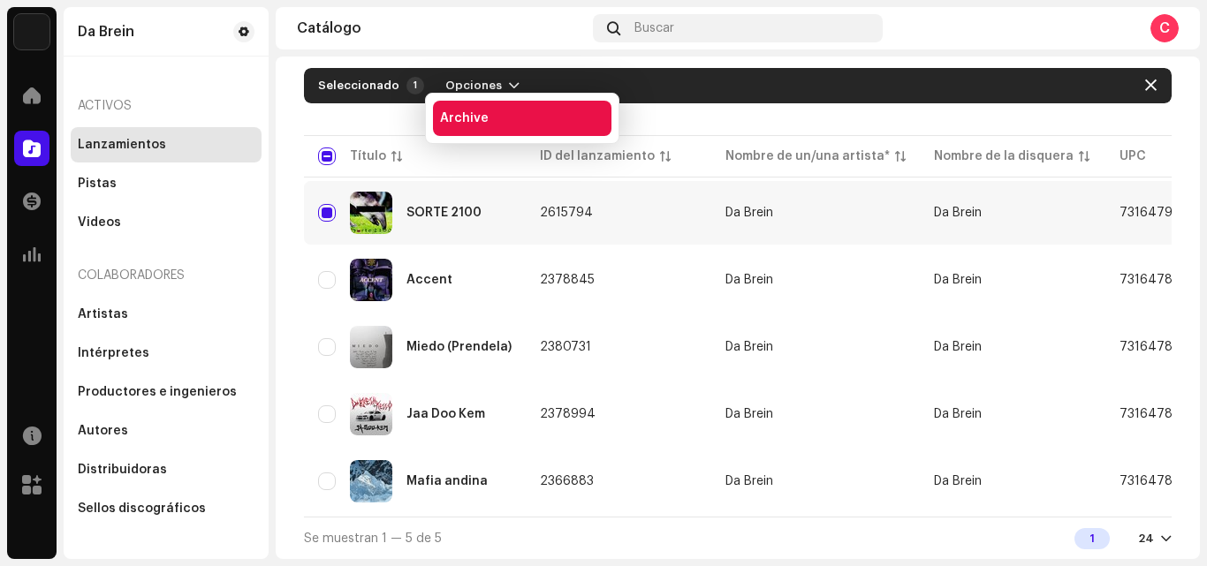
click at [496, 111] on div "Archive" at bounding box center [522, 118] width 178 height 35
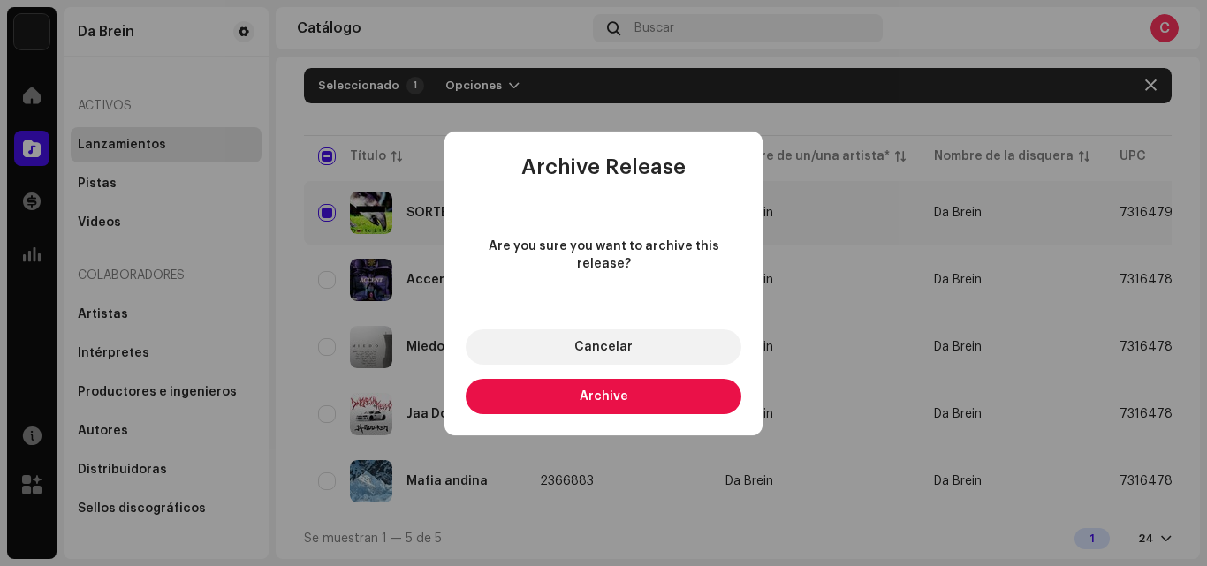
click at [561, 392] on button "Archive" at bounding box center [604, 396] width 276 height 35
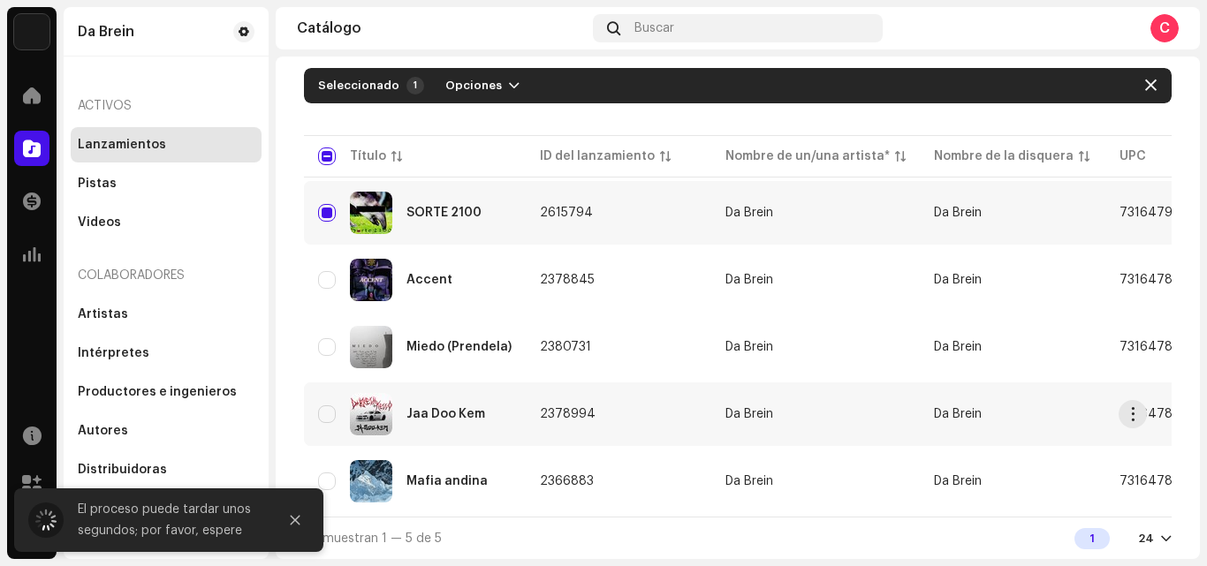
checkbox input "false"
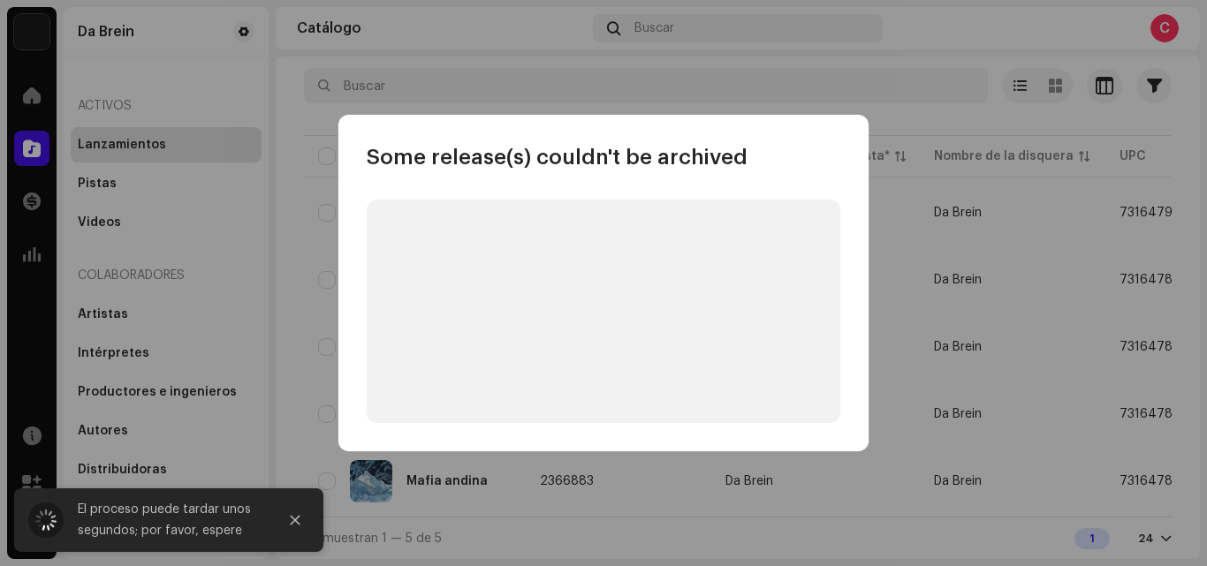
scroll to position [0, 0]
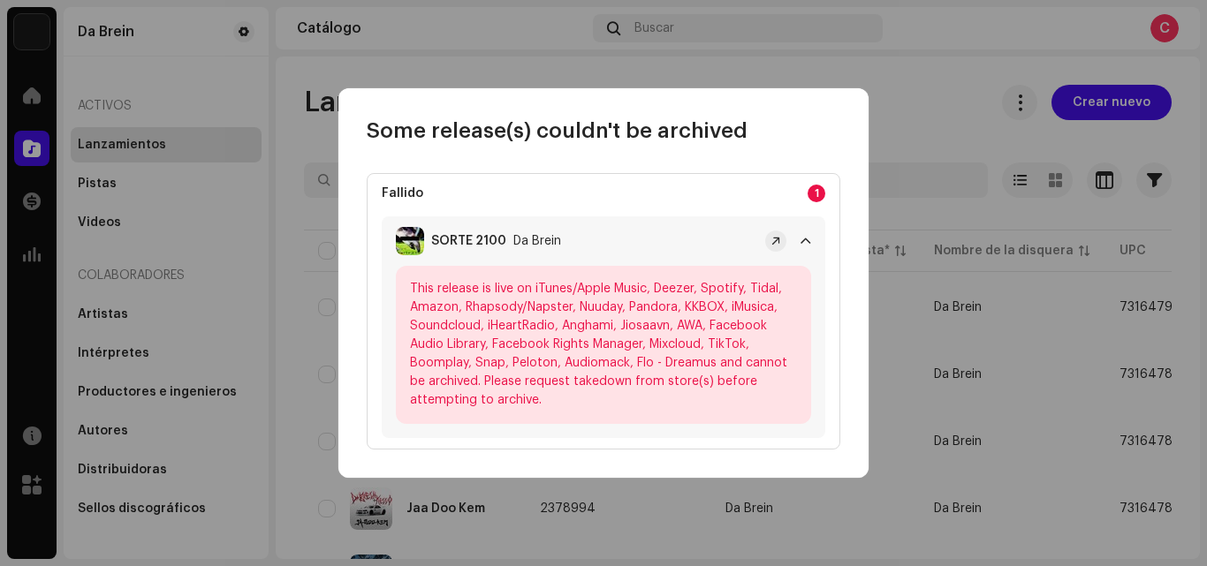
click at [646, 246] on div "SORTE 2100 Da Brein" at bounding box center [577, 241] width 362 height 28
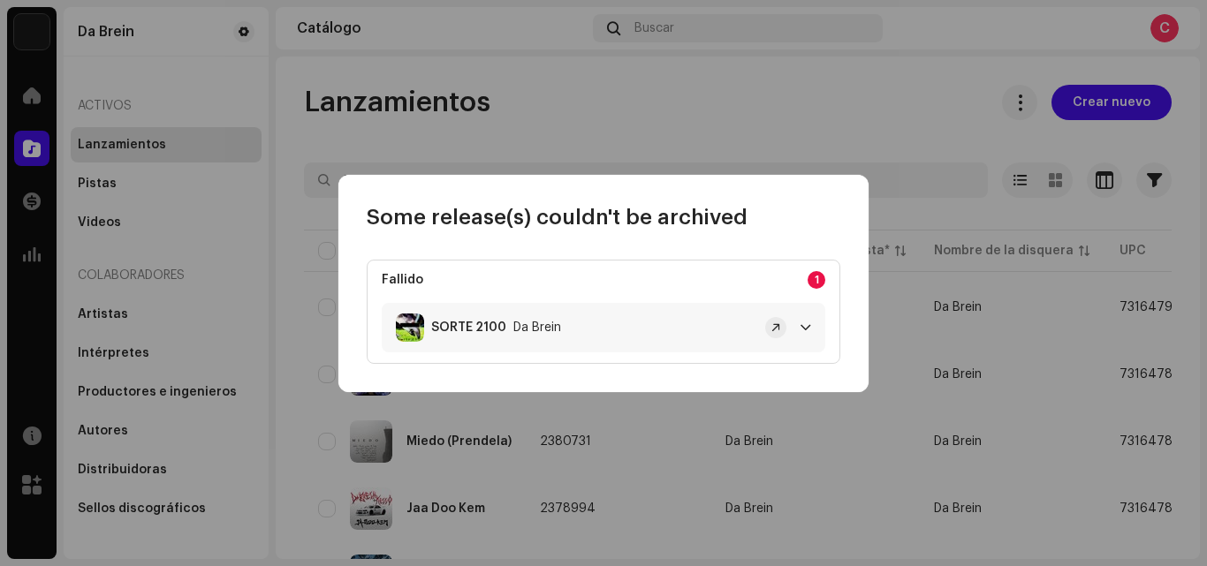
click at [679, 337] on div "SORTE 2100 Da Brein" at bounding box center [577, 328] width 362 height 28
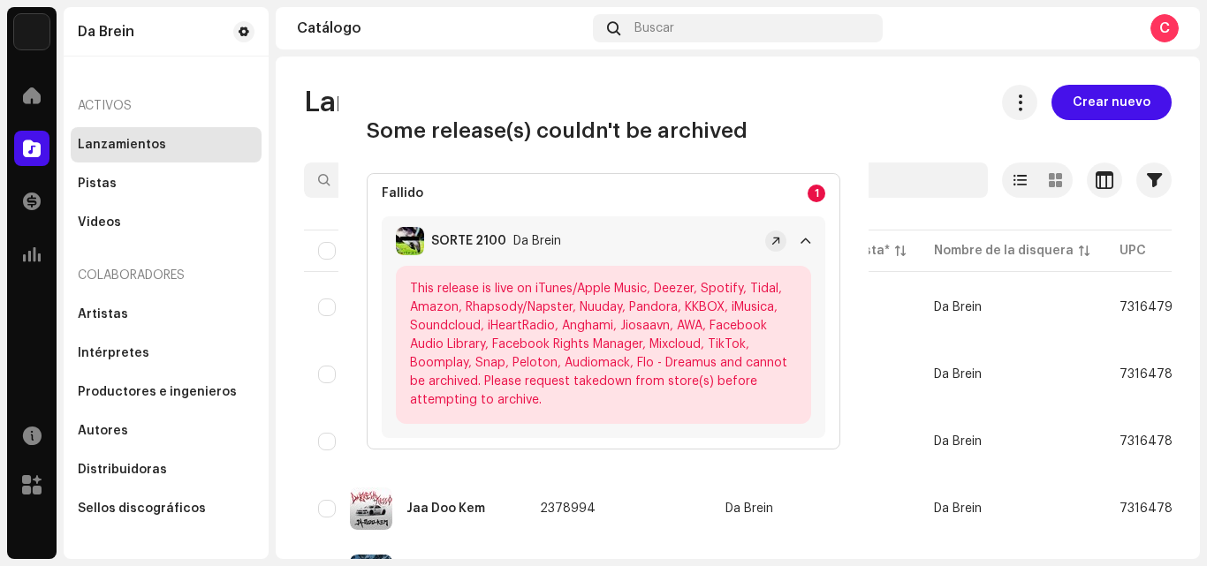
click at [871, 188] on div "Some release(s) couldn't be archived Fallido 1 SORTE 2100 Da Brein This release…" at bounding box center [603, 283] width 1207 height 566
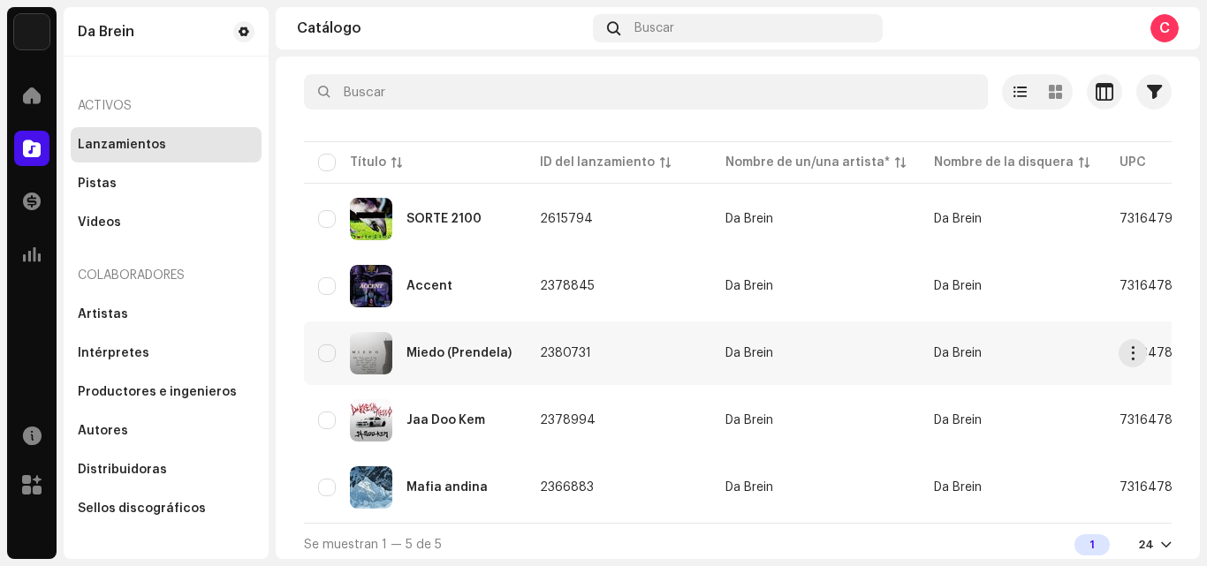
scroll to position [102, 0]
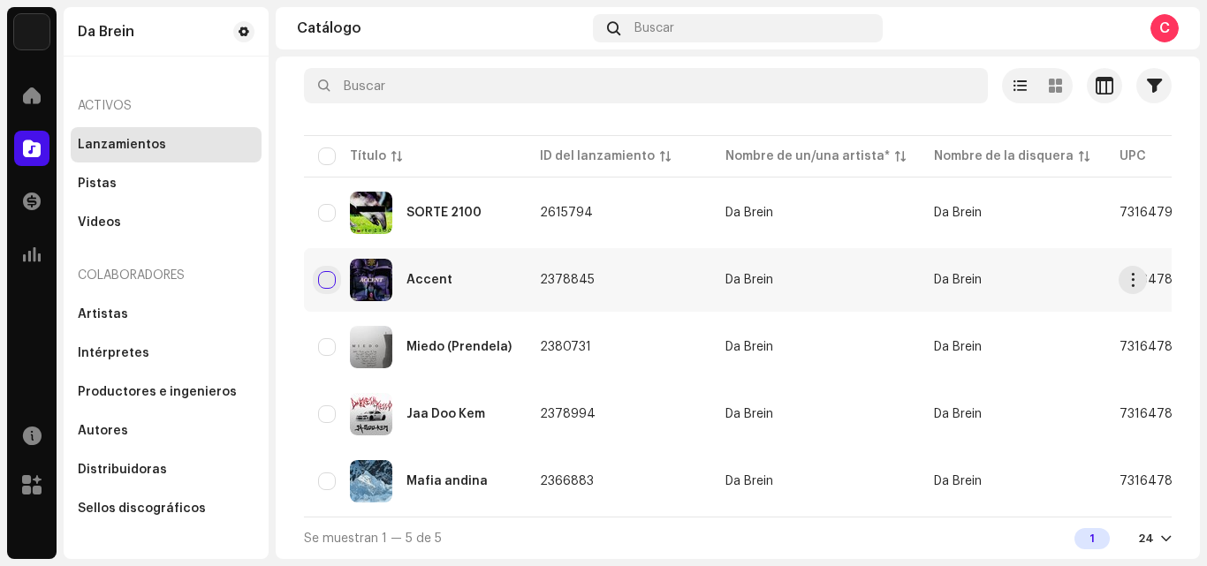
click at [323, 271] on input "checkbox" at bounding box center [327, 280] width 18 height 18
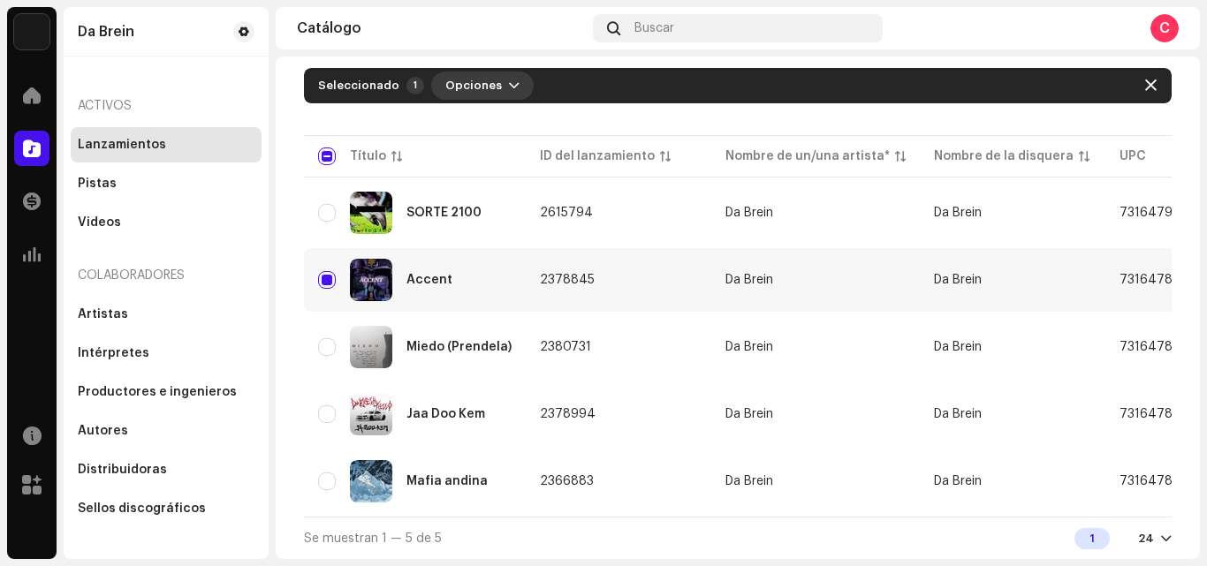
click at [478, 68] on span "Opciones" at bounding box center [473, 85] width 57 height 35
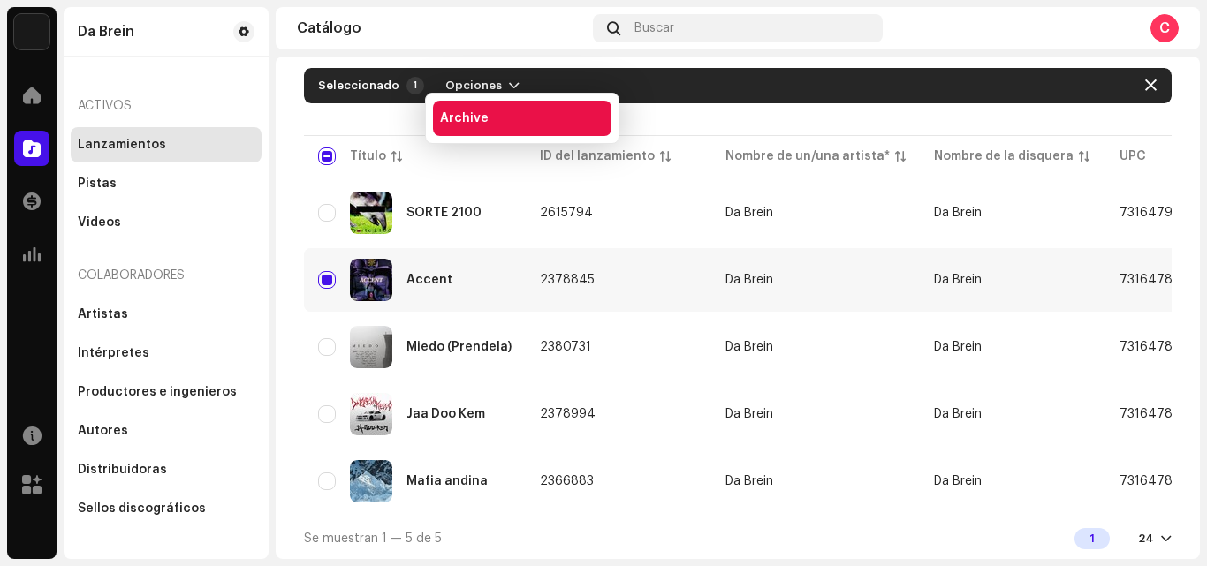
click at [488, 125] on div "Archive" at bounding box center [522, 118] width 164 height 14
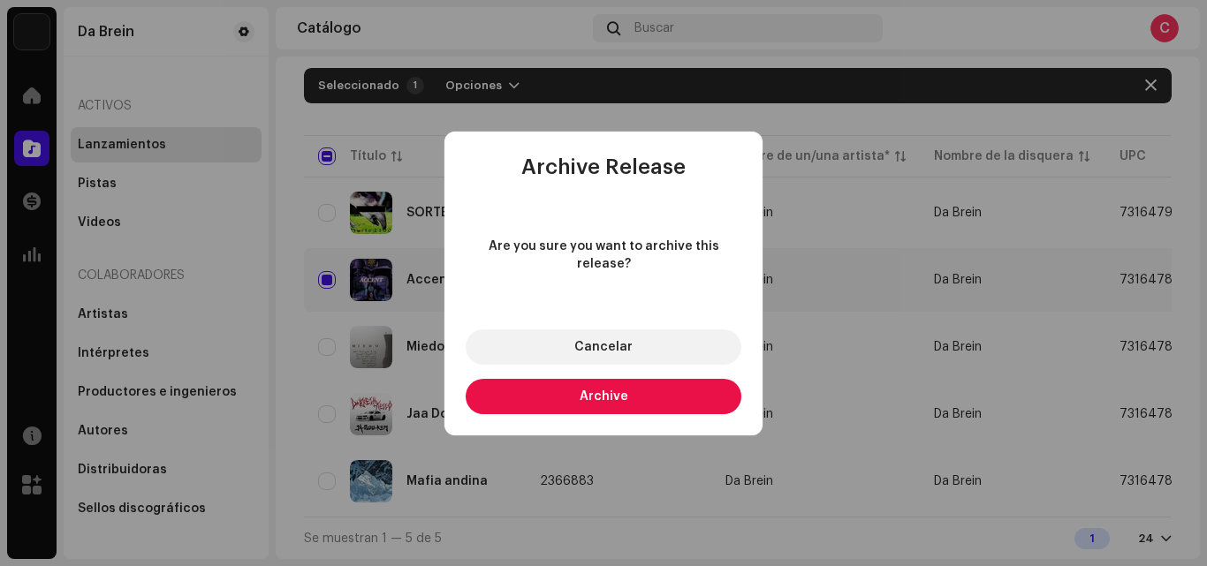
click at [562, 379] on button "Archive" at bounding box center [604, 396] width 276 height 35
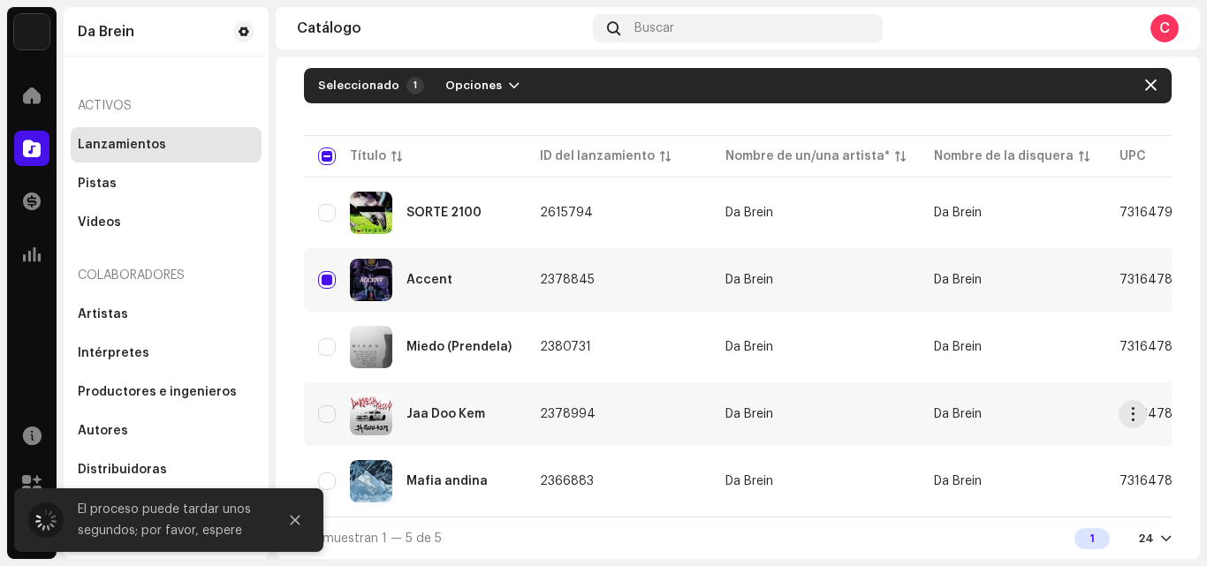
checkbox input "false"
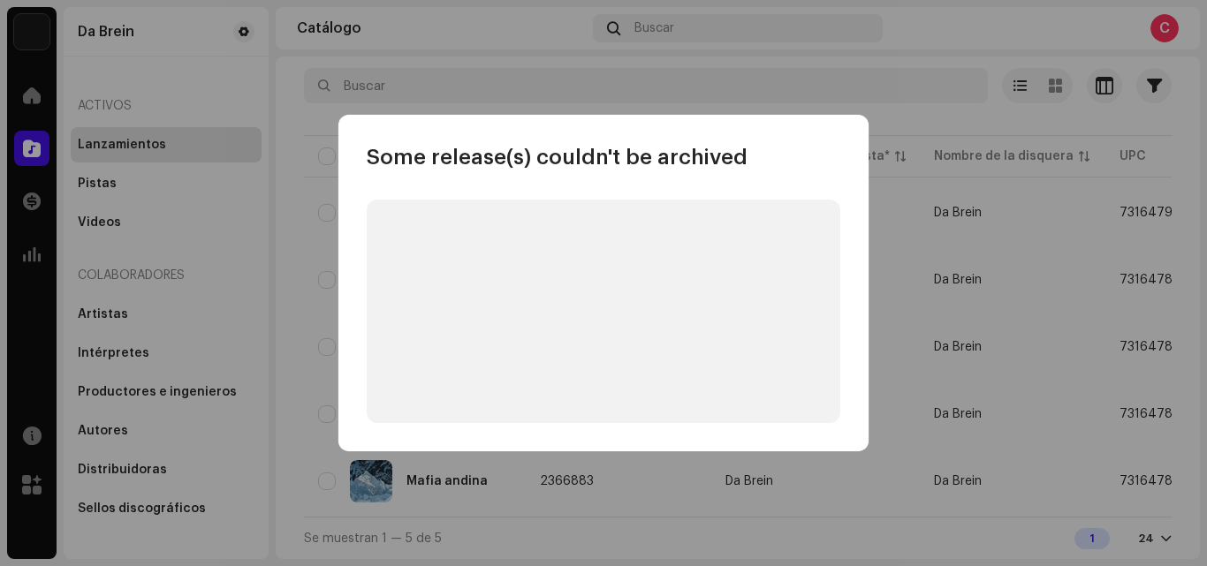
scroll to position [0, 0]
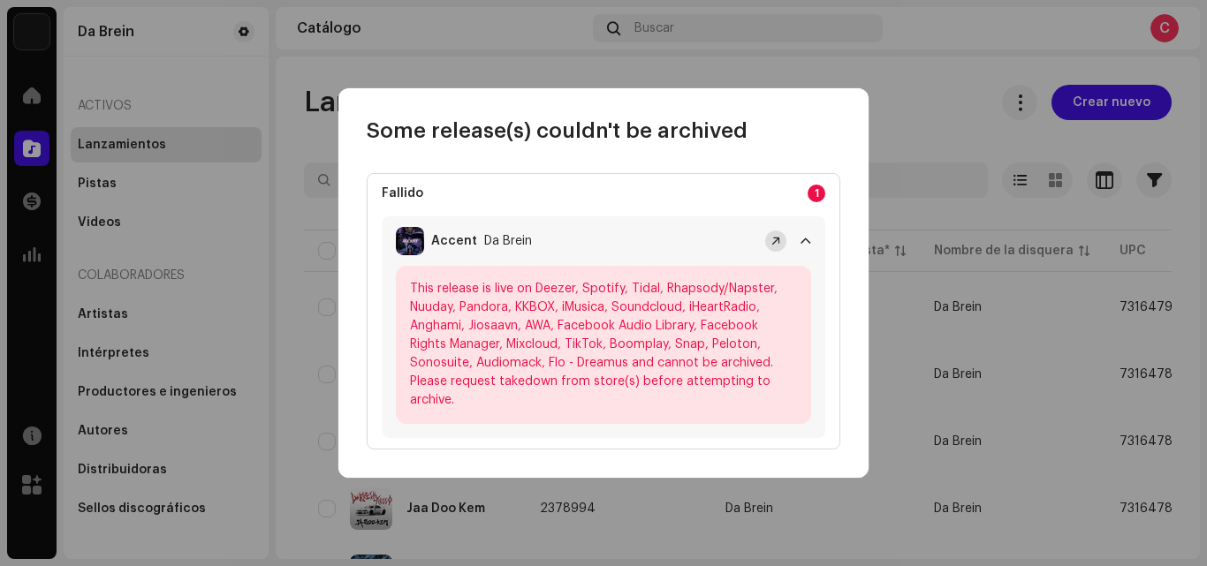
click at [773, 244] on span at bounding box center [775, 241] width 9 height 14
click at [874, 87] on div "Some release(s) couldn't be archived Fallido 1 Accent Da Brein This release is …" at bounding box center [603, 283] width 1207 height 566
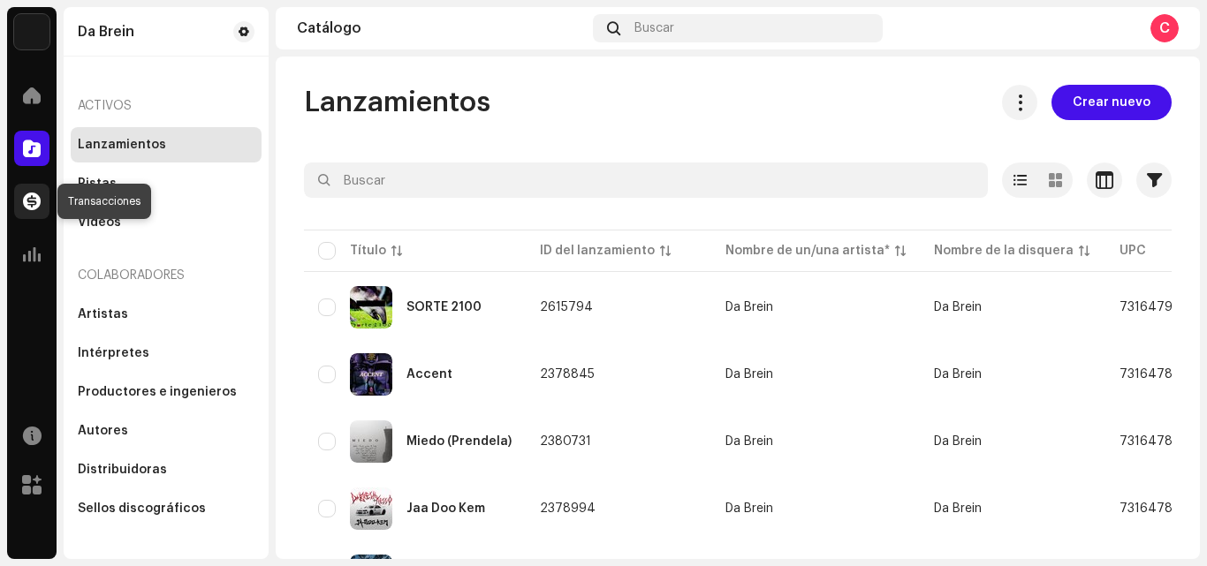
click at [42, 201] on div at bounding box center [31, 201] width 35 height 35
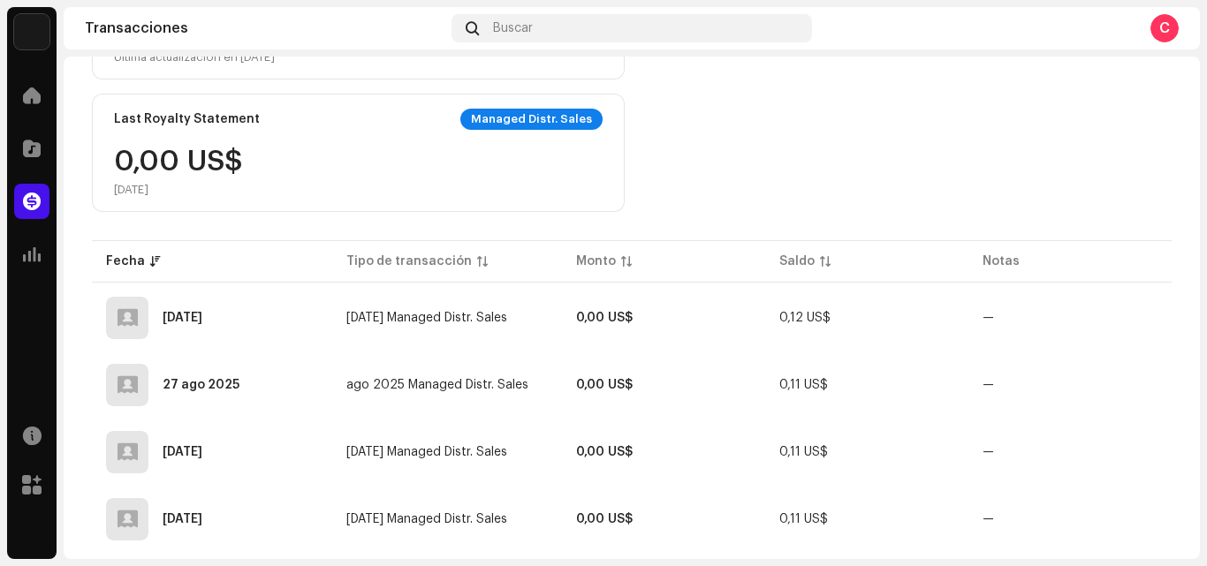
scroll to position [353, 0]
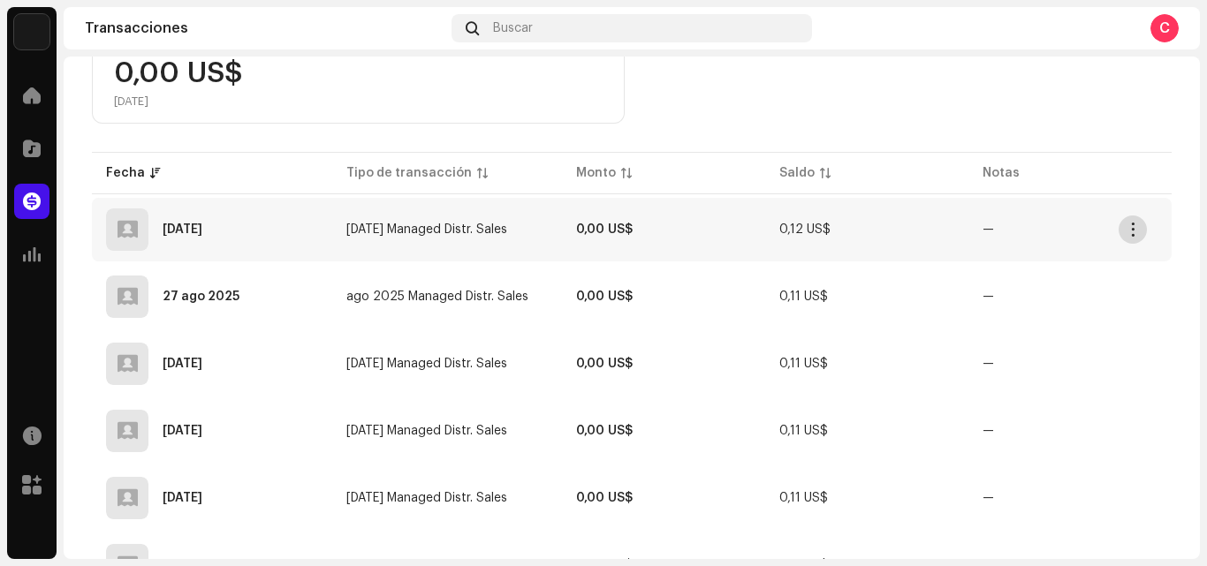
click at [1127, 235] on span "button" at bounding box center [1132, 230] width 13 height 14
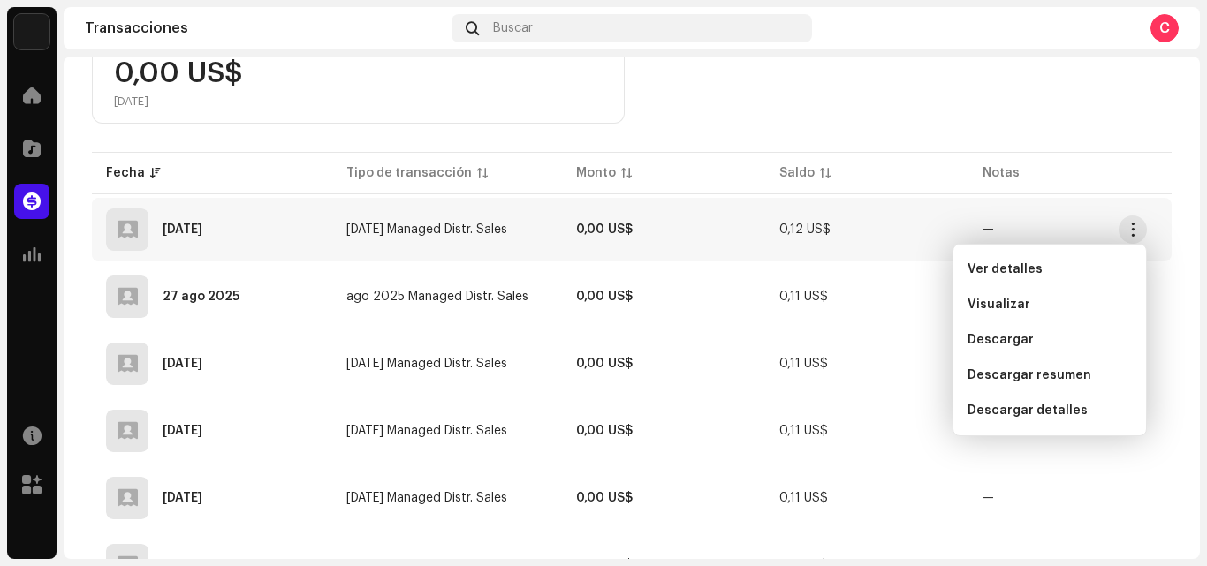
drag, startPoint x: 1206, startPoint y: 234, endPoint x: 1204, endPoint y: 254, distance: 20.4
click at [1204, 254] on div "Da Brein Inicio Catálogo Transacciones Estadísticas Recursos [PERSON_NAME] Da B…" at bounding box center [603, 283] width 1207 height 566
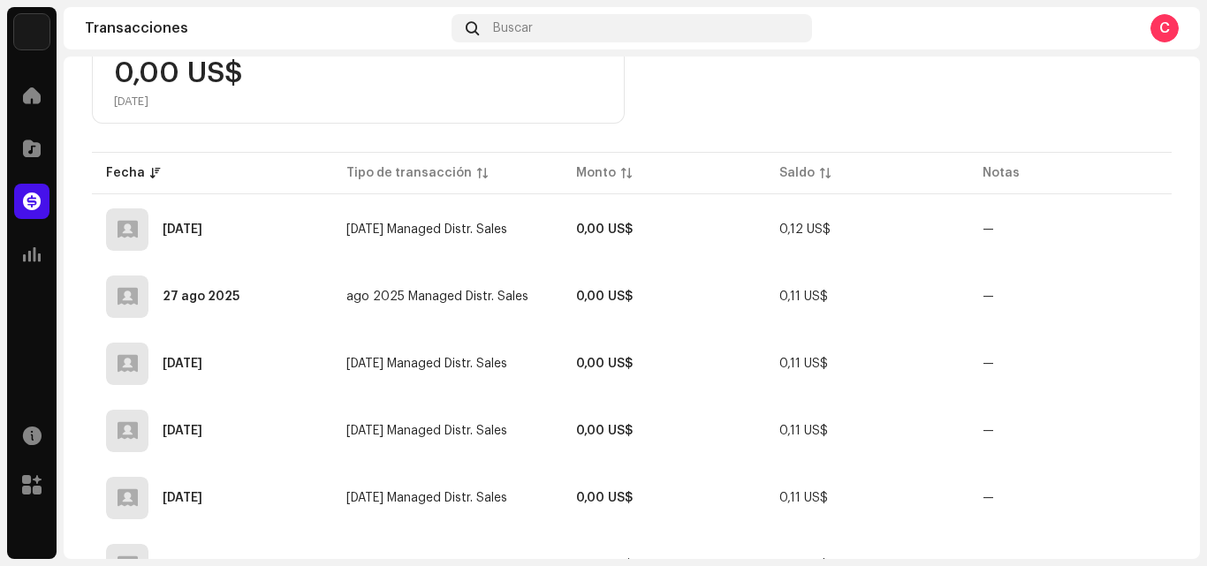
drag, startPoint x: 1200, startPoint y: 259, endPoint x: 1199, endPoint y: 271, distance: 12.5
click at [1199, 271] on div "Da Brein Inicio Catálogo Transacciones Estadísticas Recursos [PERSON_NAME] Da B…" at bounding box center [603, 283] width 1207 height 566
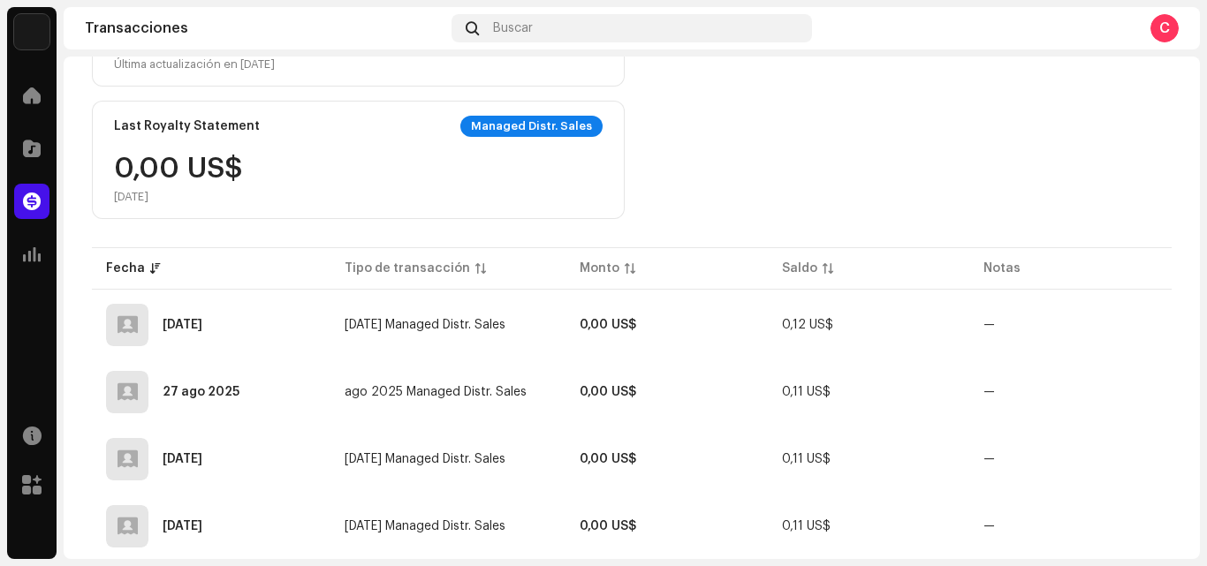
scroll to position [0, 0]
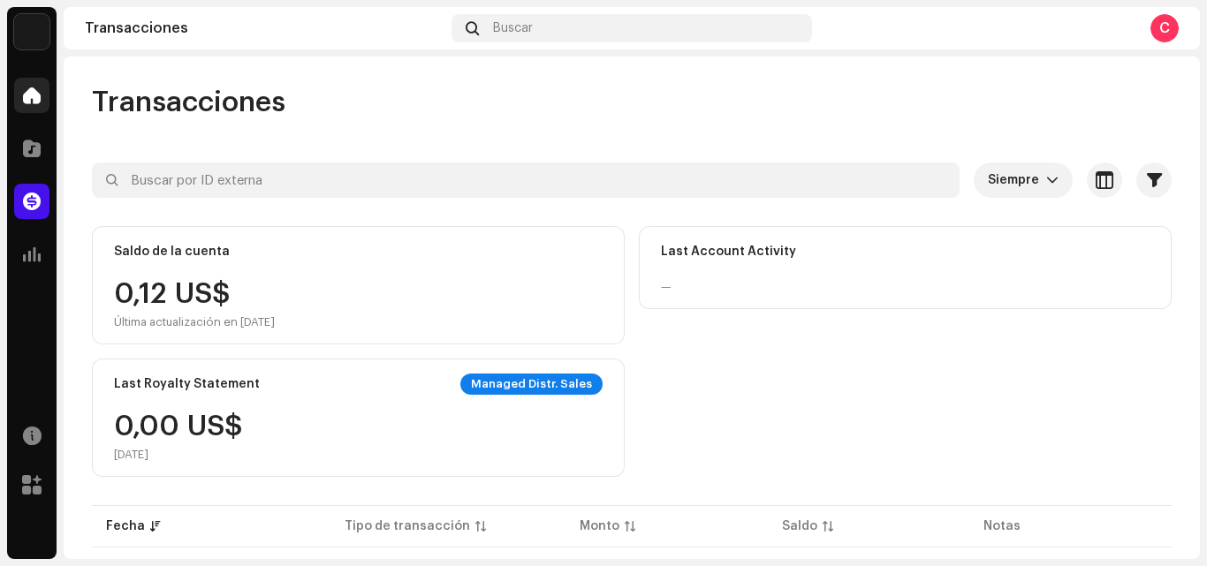
click at [26, 90] on span at bounding box center [32, 95] width 18 height 14
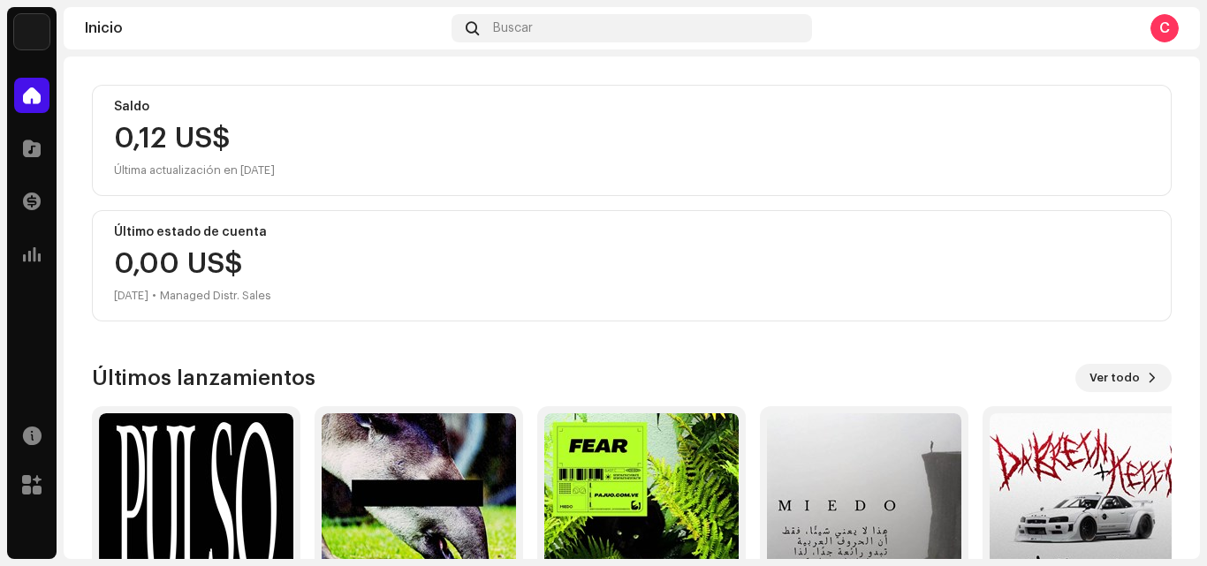
scroll to position [265, 0]
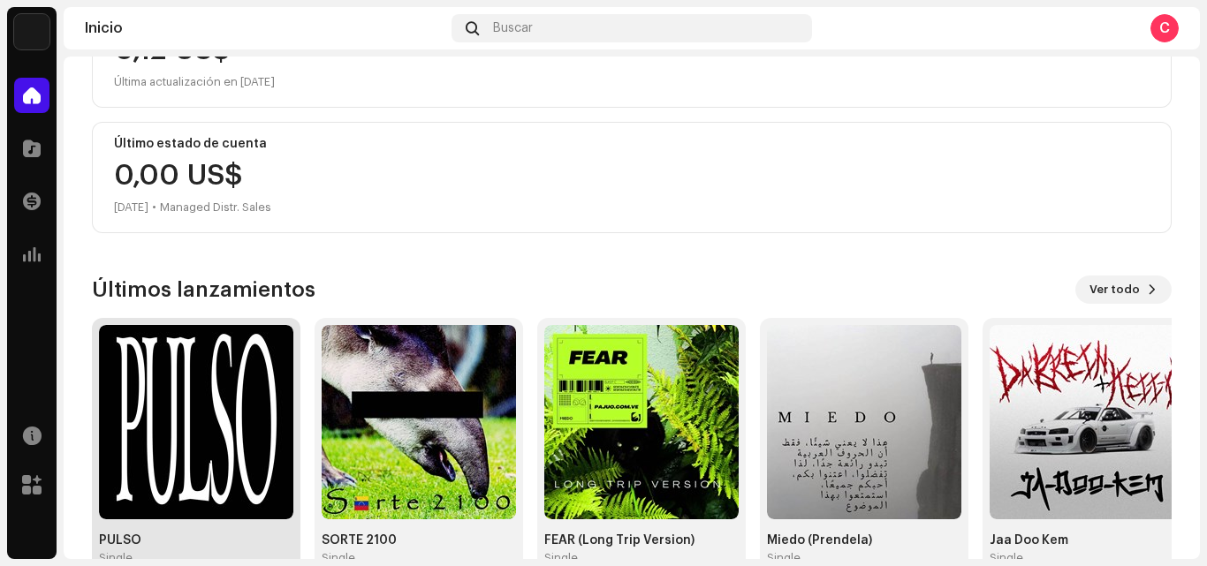
click at [246, 368] on img at bounding box center [196, 422] width 194 height 194
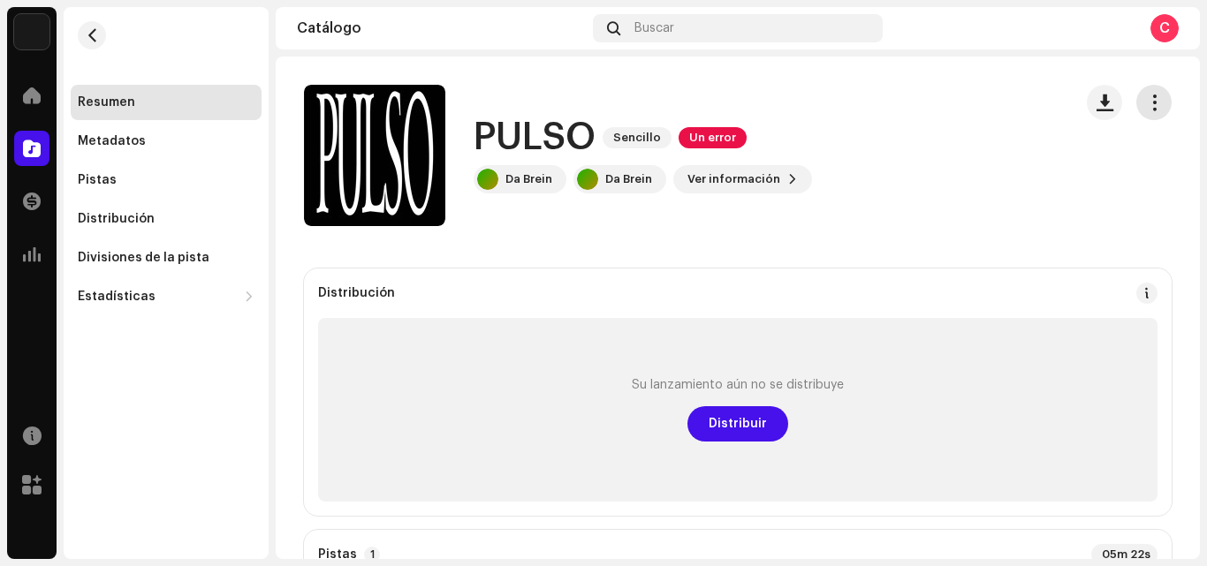
click at [1136, 108] on button "button" at bounding box center [1153, 102] width 35 height 35
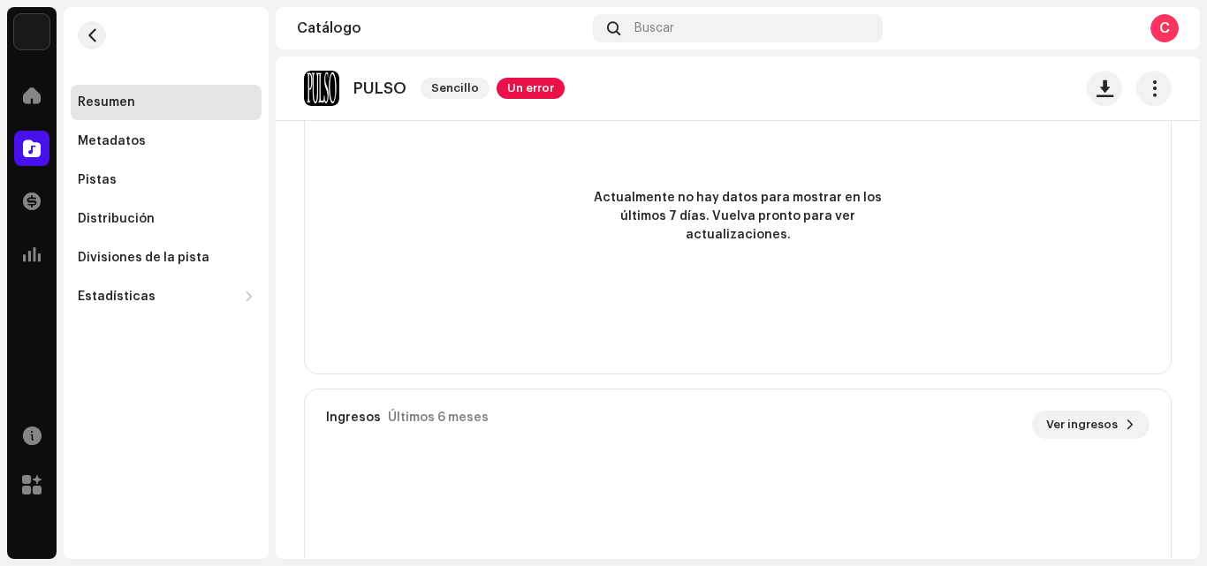
scroll to position [1271, 0]
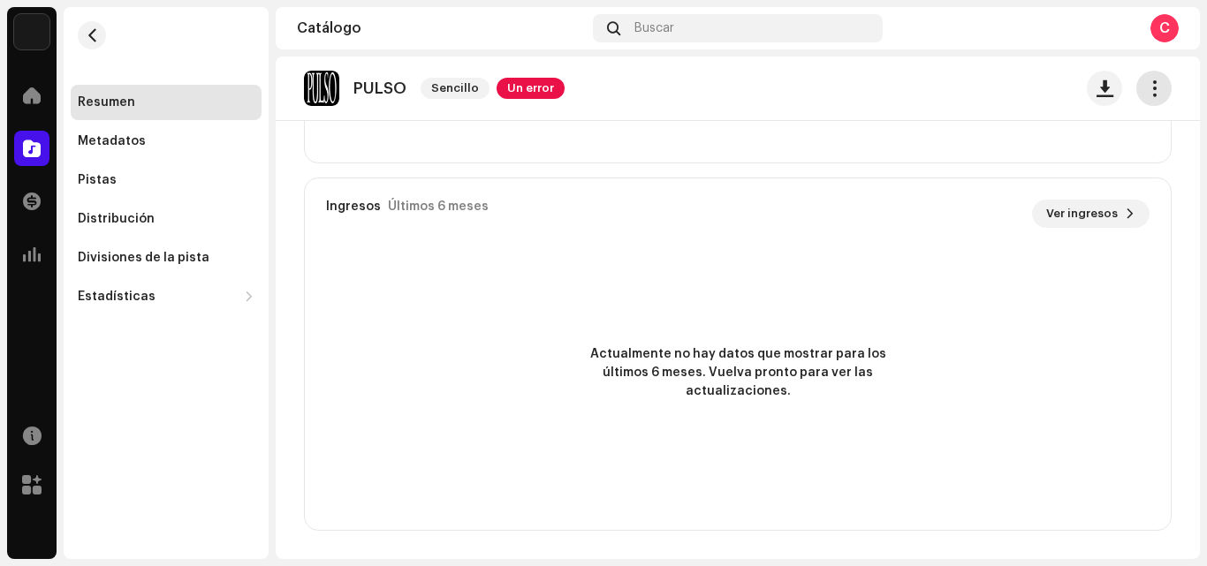
click at [1146, 88] on span "button" at bounding box center [1154, 88] width 17 height 14
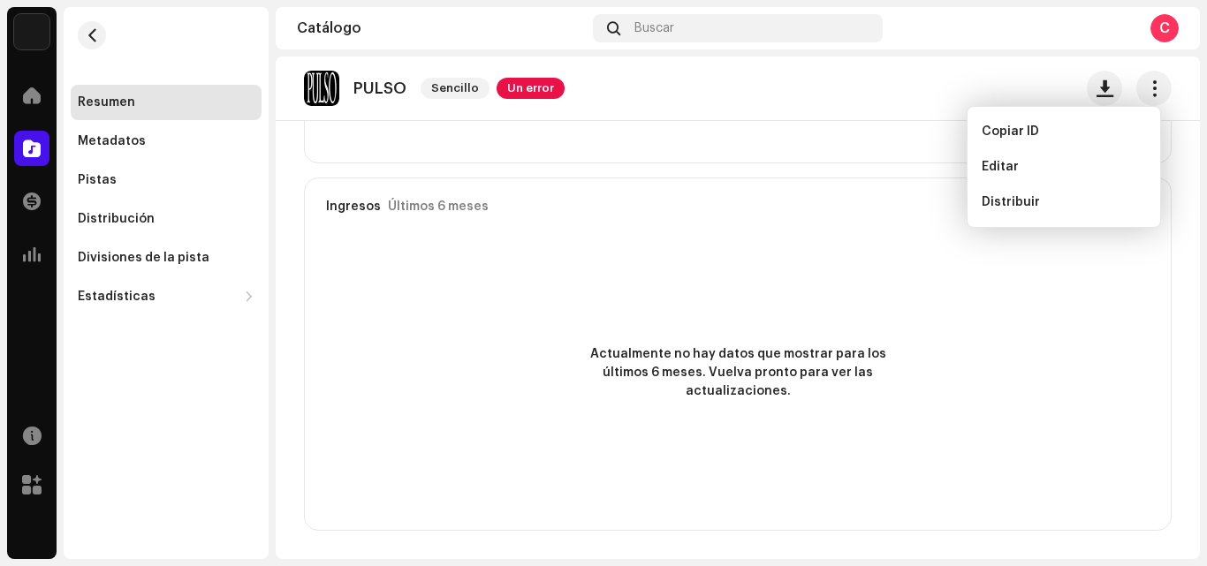
click at [1206, 96] on div "Da Brein Inicio Catálogo Transacciones Estadísticas Recursos [PERSON_NAME] Resu…" at bounding box center [603, 283] width 1207 height 566
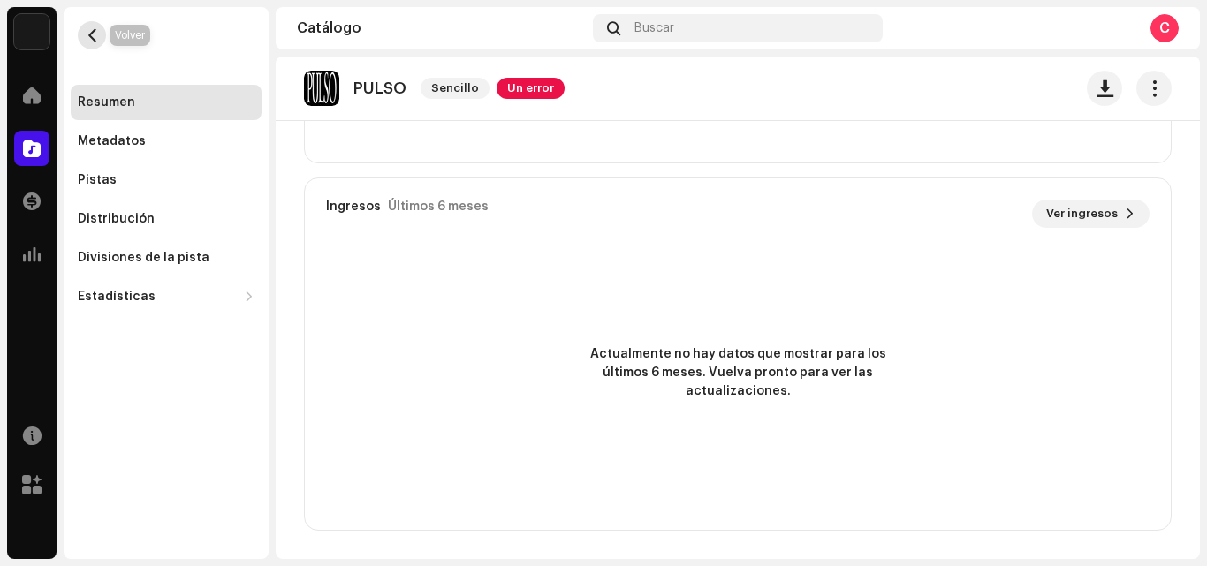
click at [93, 34] on span "button" at bounding box center [92, 35] width 13 height 14
